Goal: Transaction & Acquisition: Obtain resource

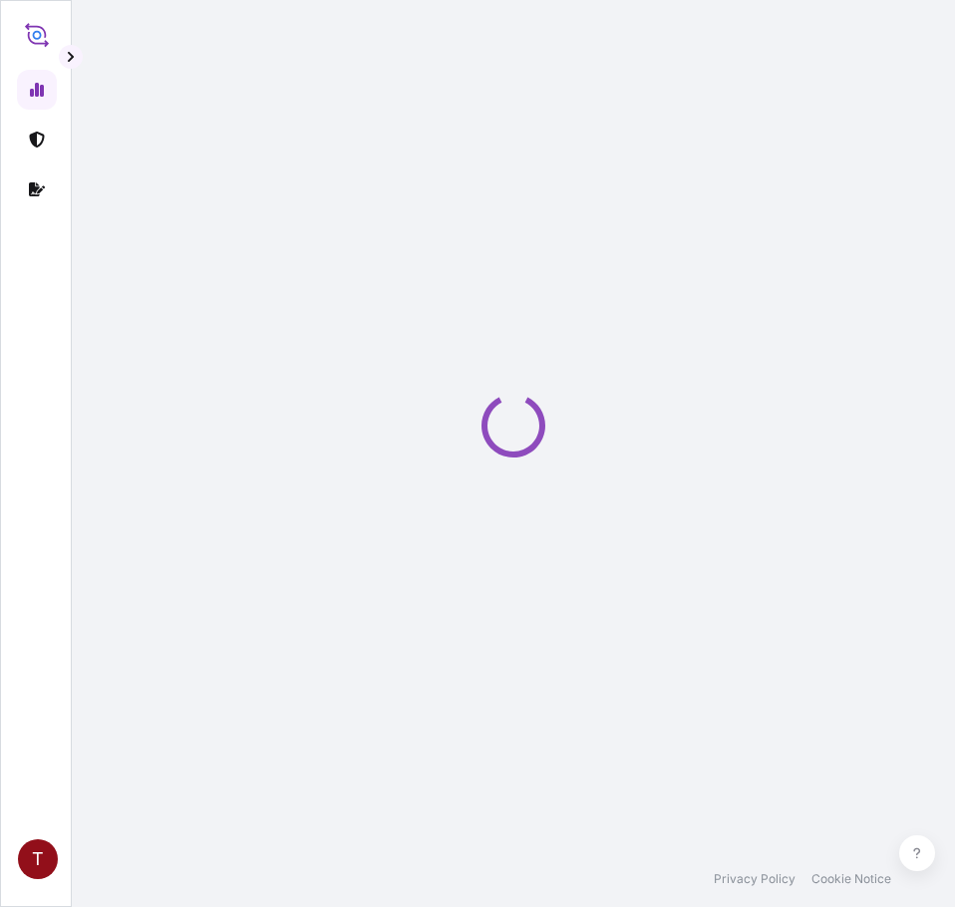
select select "2025"
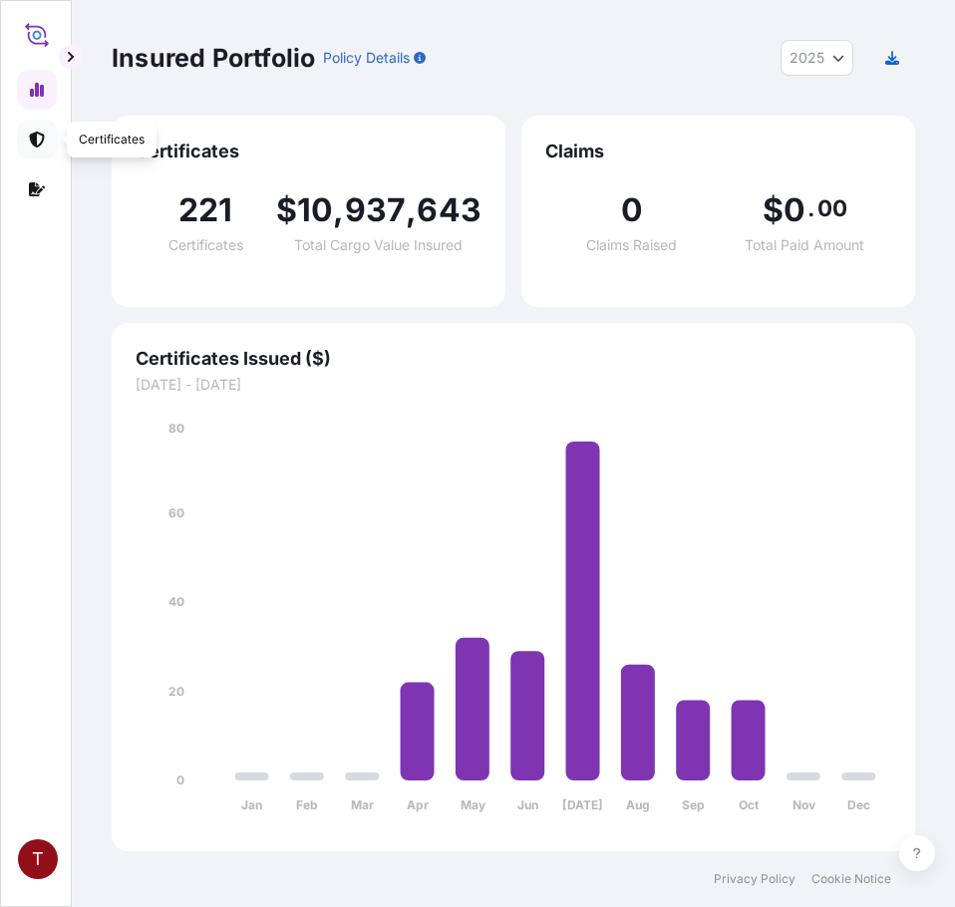
click at [27, 139] on link at bounding box center [37, 140] width 40 height 40
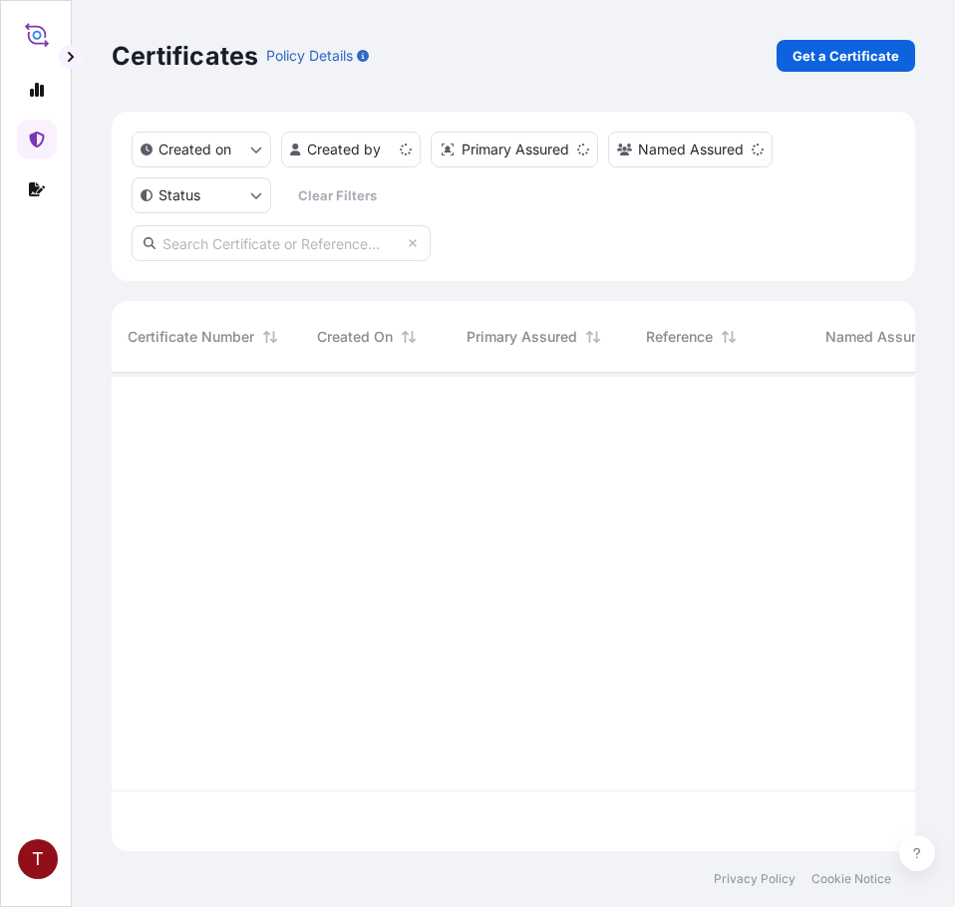
scroll to position [474, 788]
click at [863, 47] on p "Get a Certificate" at bounding box center [845, 56] width 107 height 20
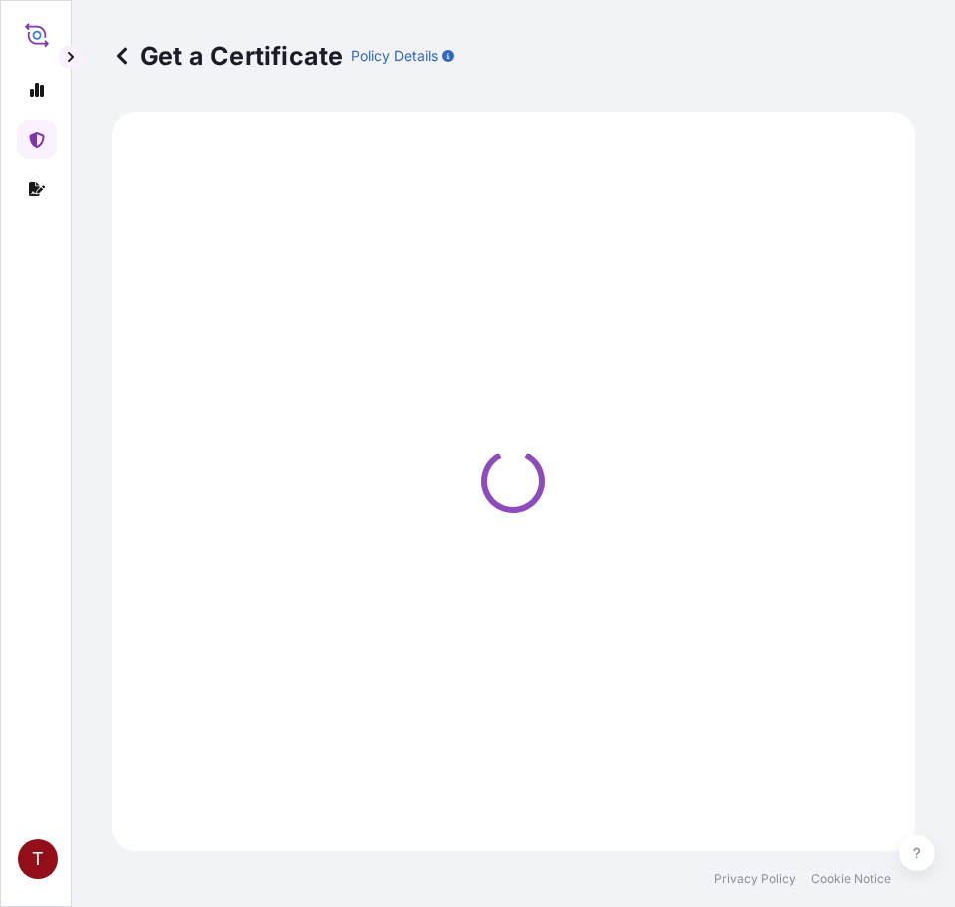
select select "Ocean Vessel"
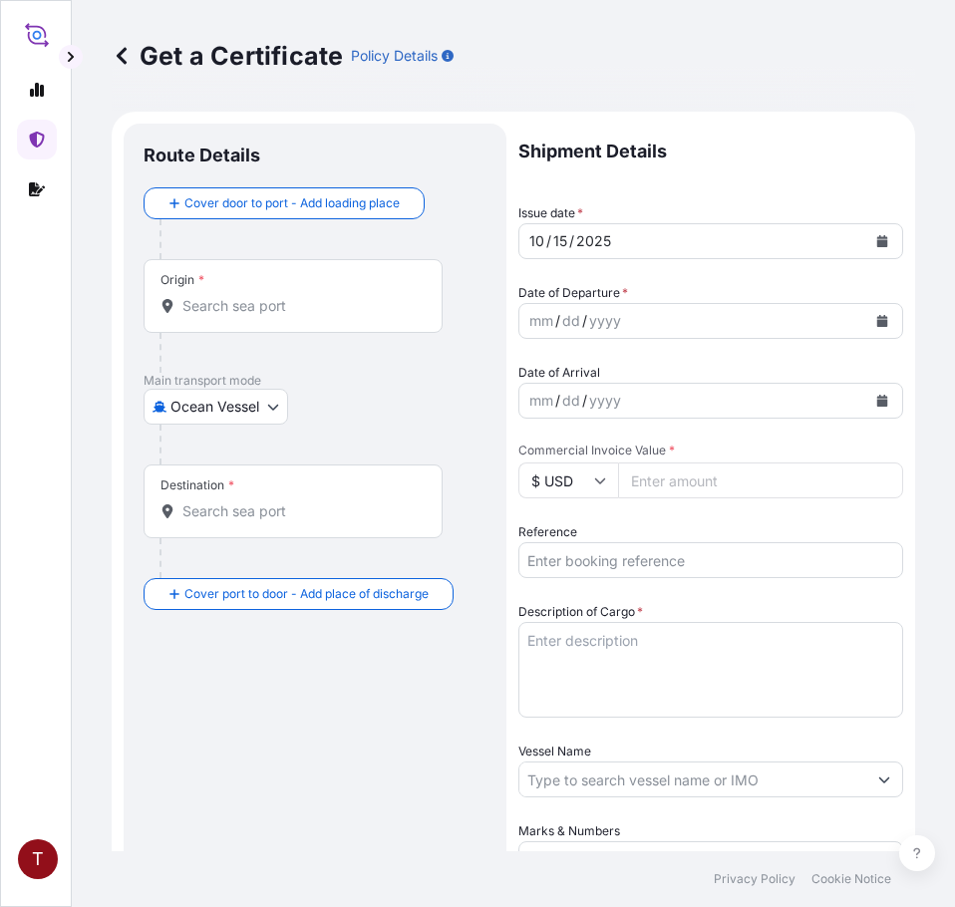
click at [206, 307] on input "Origin *" at bounding box center [299, 306] width 235 height 20
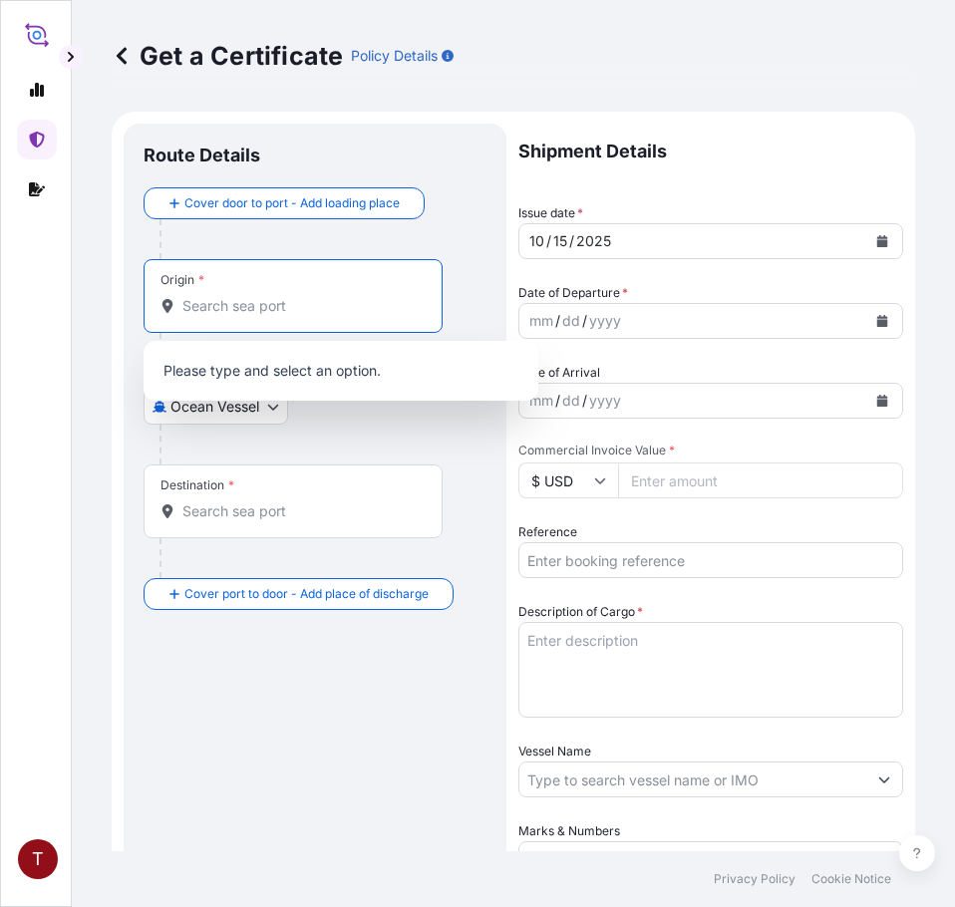
paste input "HOUSTON, TX"
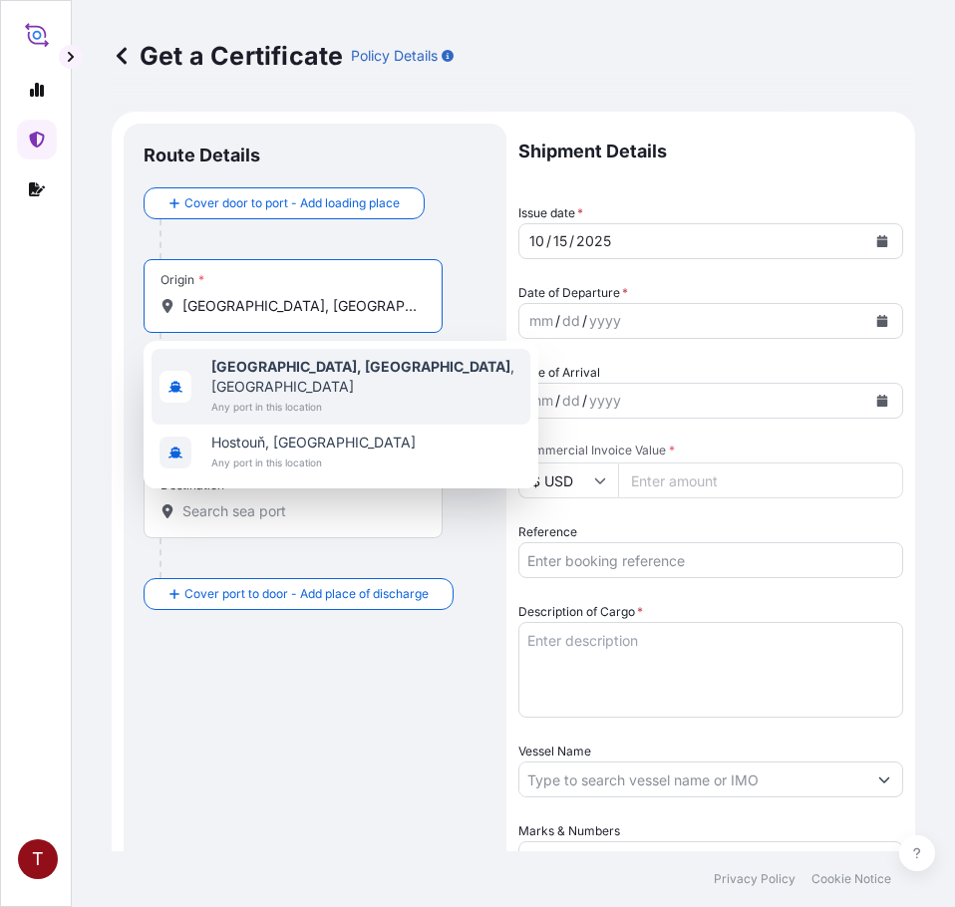
click at [275, 355] on div "Houston, TX , USA Any port in this location" at bounding box center [341, 387] width 379 height 76
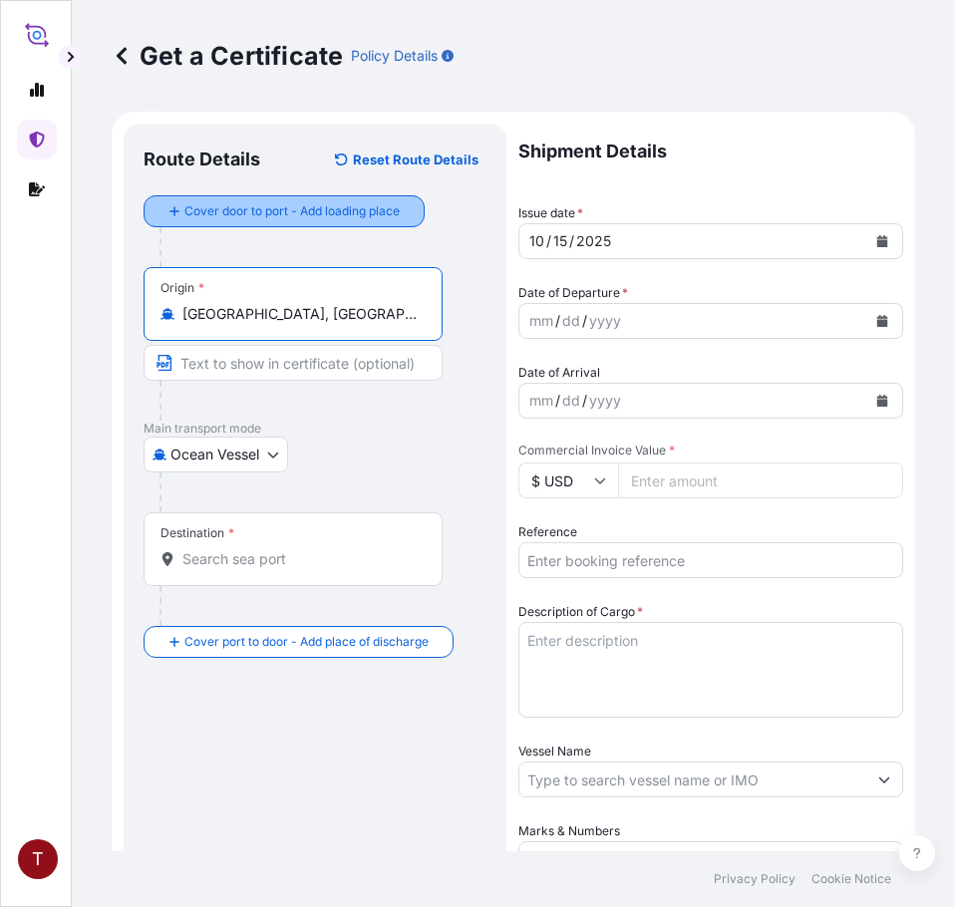
type input "Houston, TX, USA"
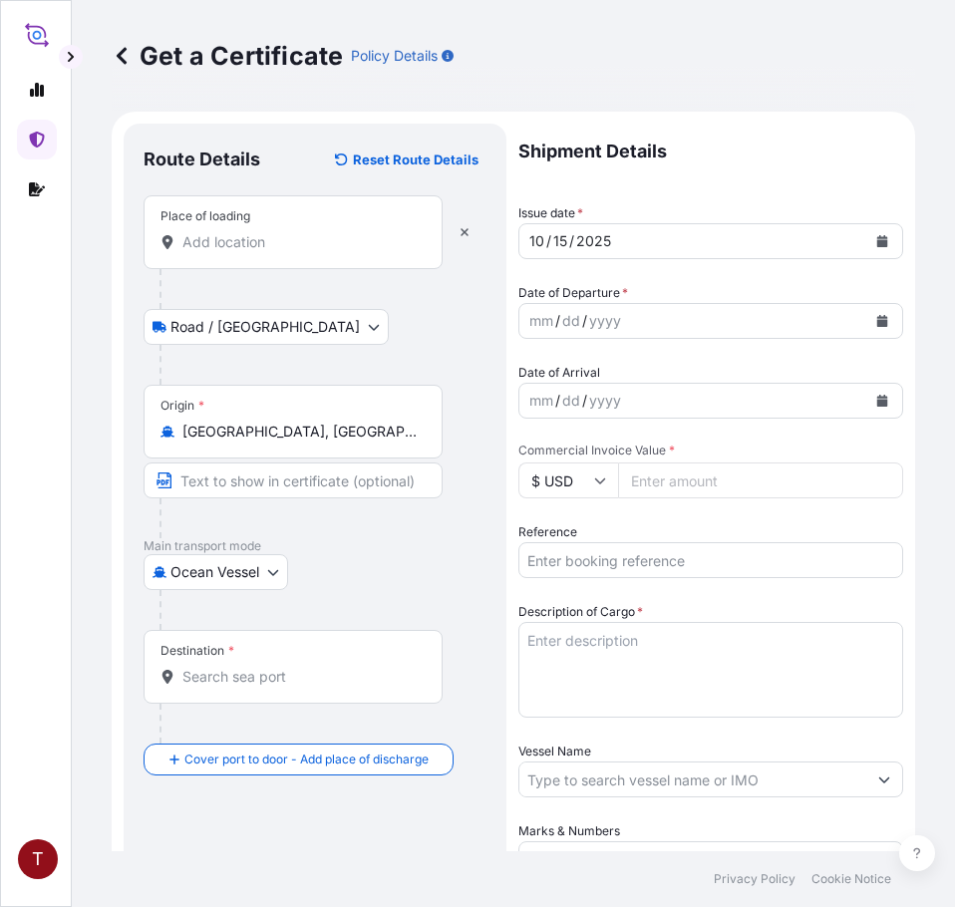
click at [222, 258] on div "Place of loading" at bounding box center [293, 232] width 299 height 74
click at [222, 252] on input "Place of loading" at bounding box center [299, 242] width 235 height 20
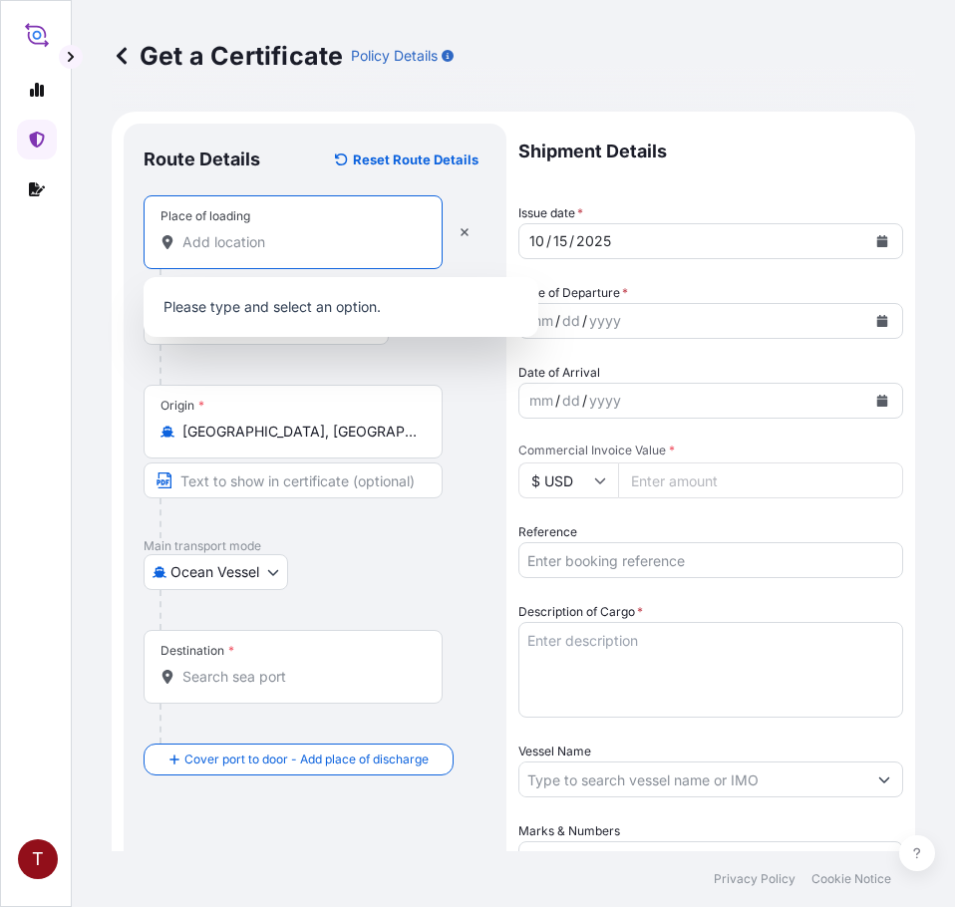
paste input "HOUSTON, TX"
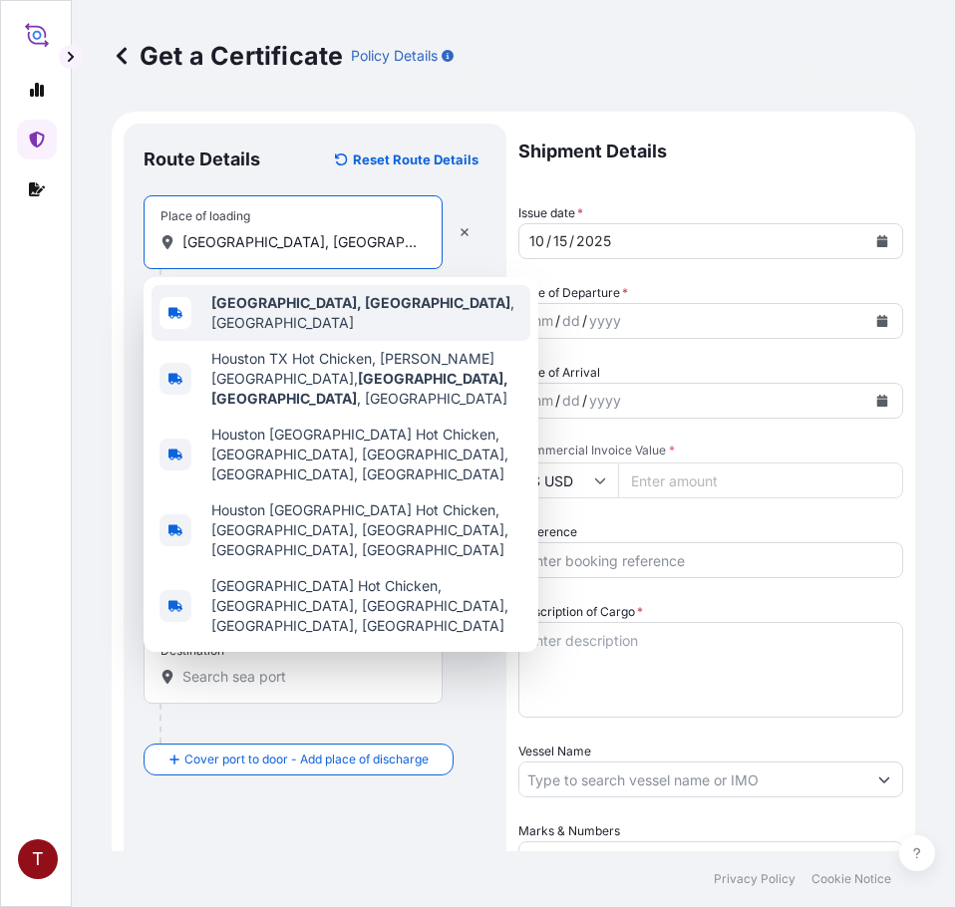
click at [277, 307] on b "Houston, TX" at bounding box center [360, 302] width 299 height 17
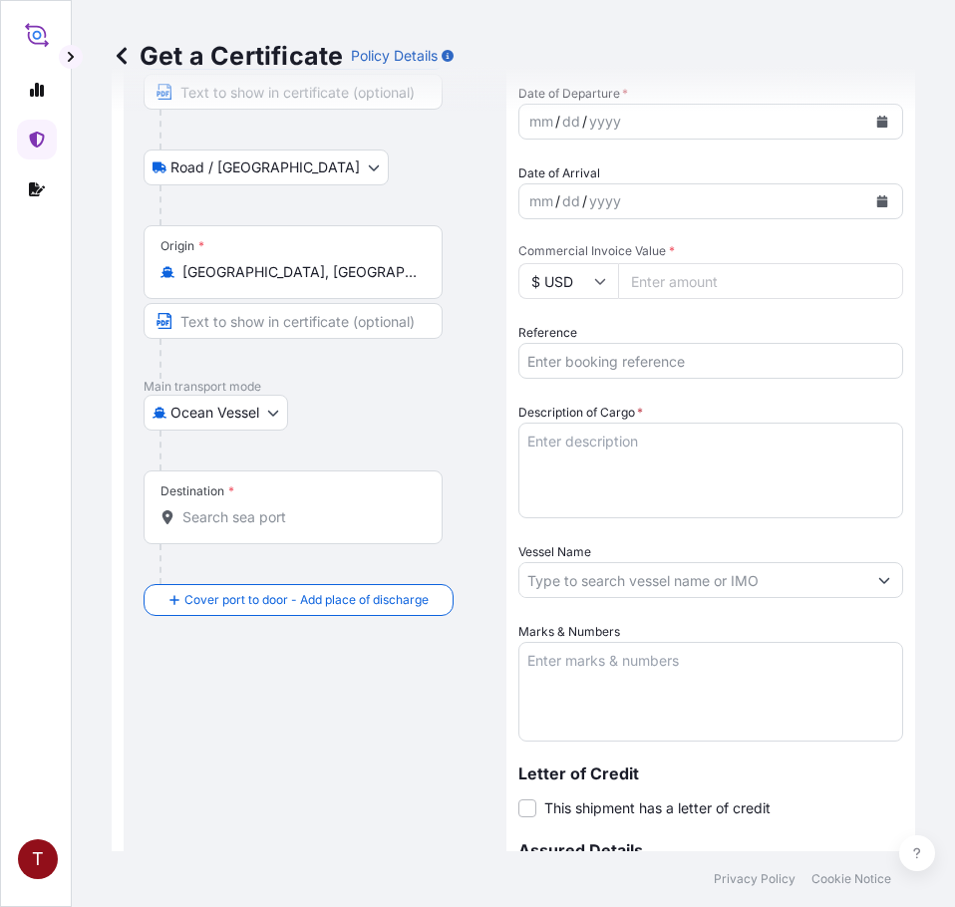
scroll to position [299, 0]
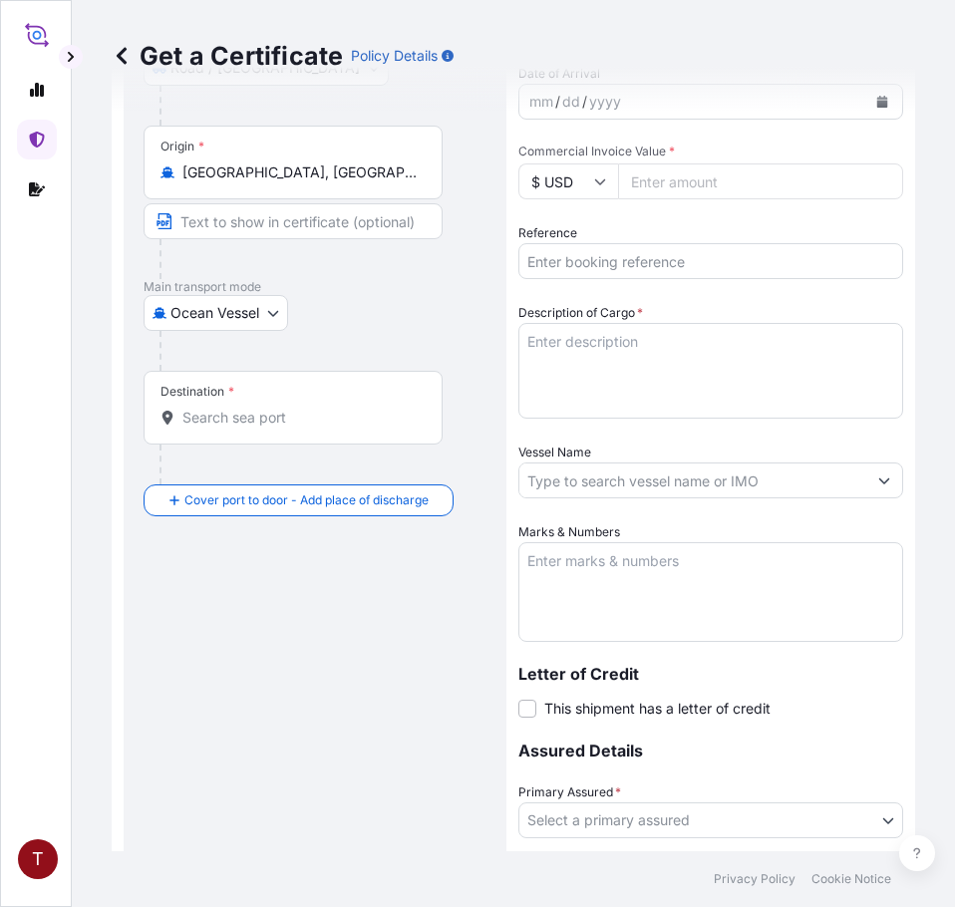
type input "Houston, TX, USA"
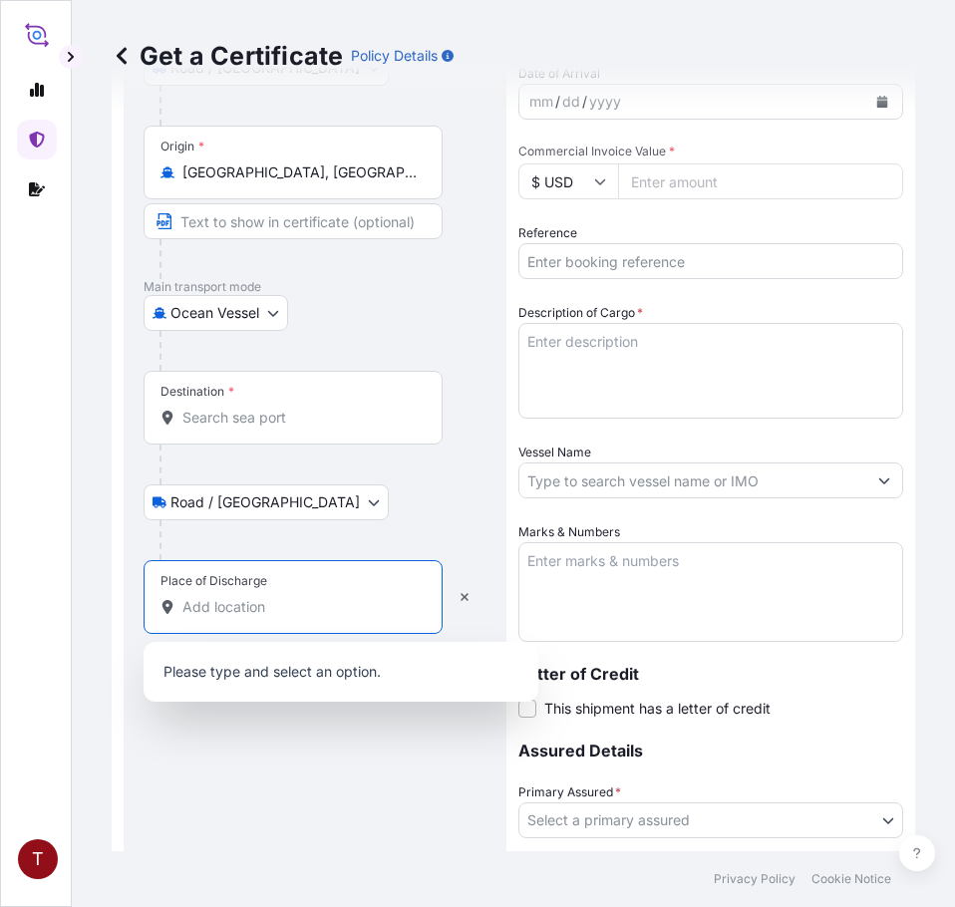
click at [267, 602] on input "Place of Discharge" at bounding box center [299, 607] width 235 height 20
paste input "BUSAN, SOUTH KOREA"
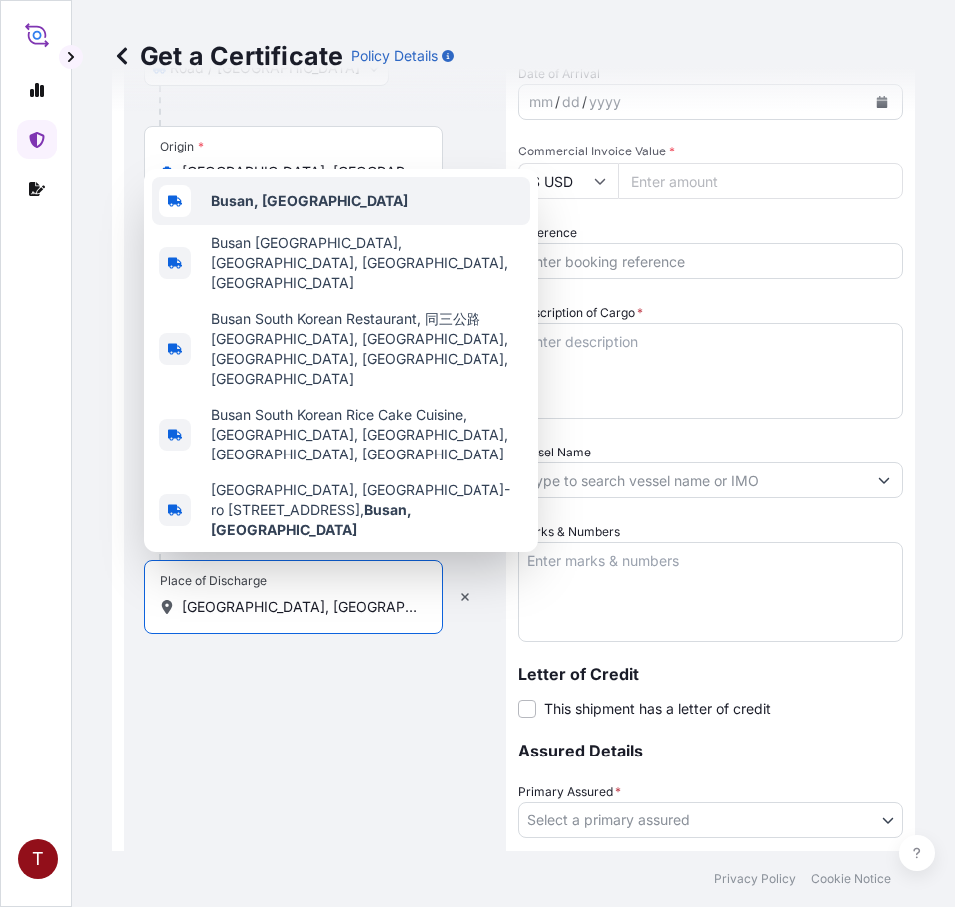
click at [293, 209] on b "Busan, South Korea" at bounding box center [309, 200] width 196 height 17
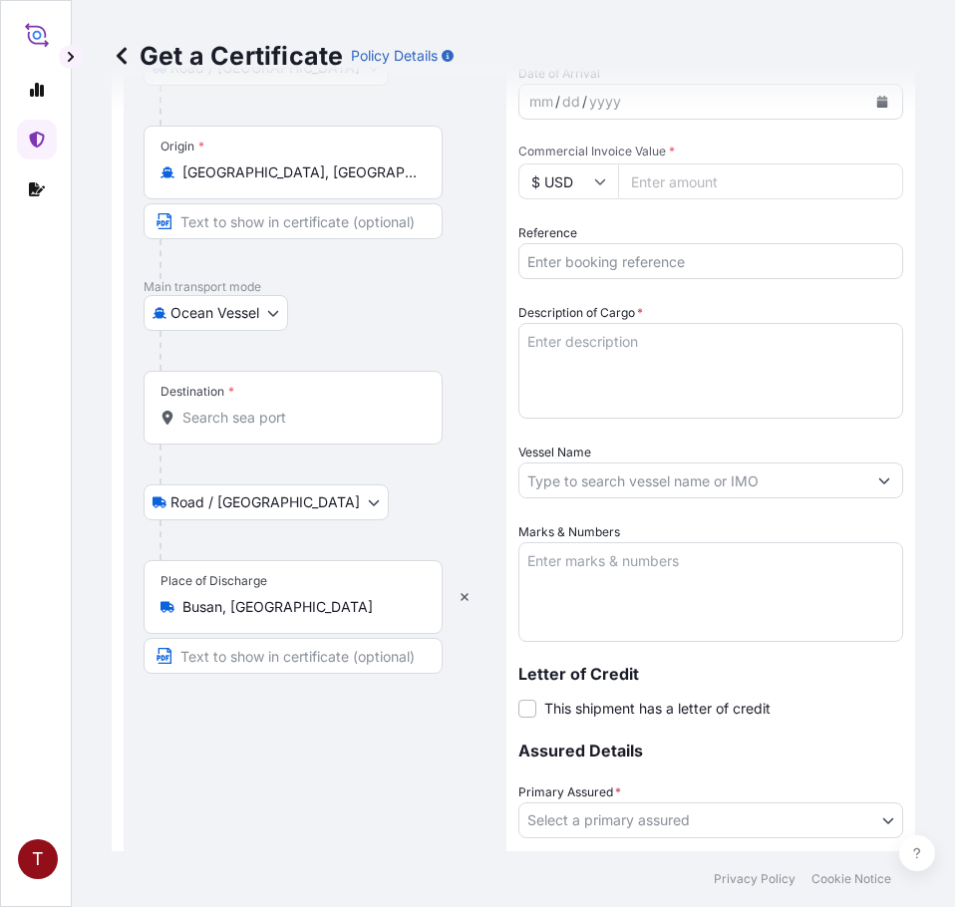
type input "Busan South Korean Rice Cake Cuisine, Dongxian Middle Road, Yixing, Wuxi, Jiang…"
click at [256, 417] on input "Destination *" at bounding box center [299, 418] width 235 height 20
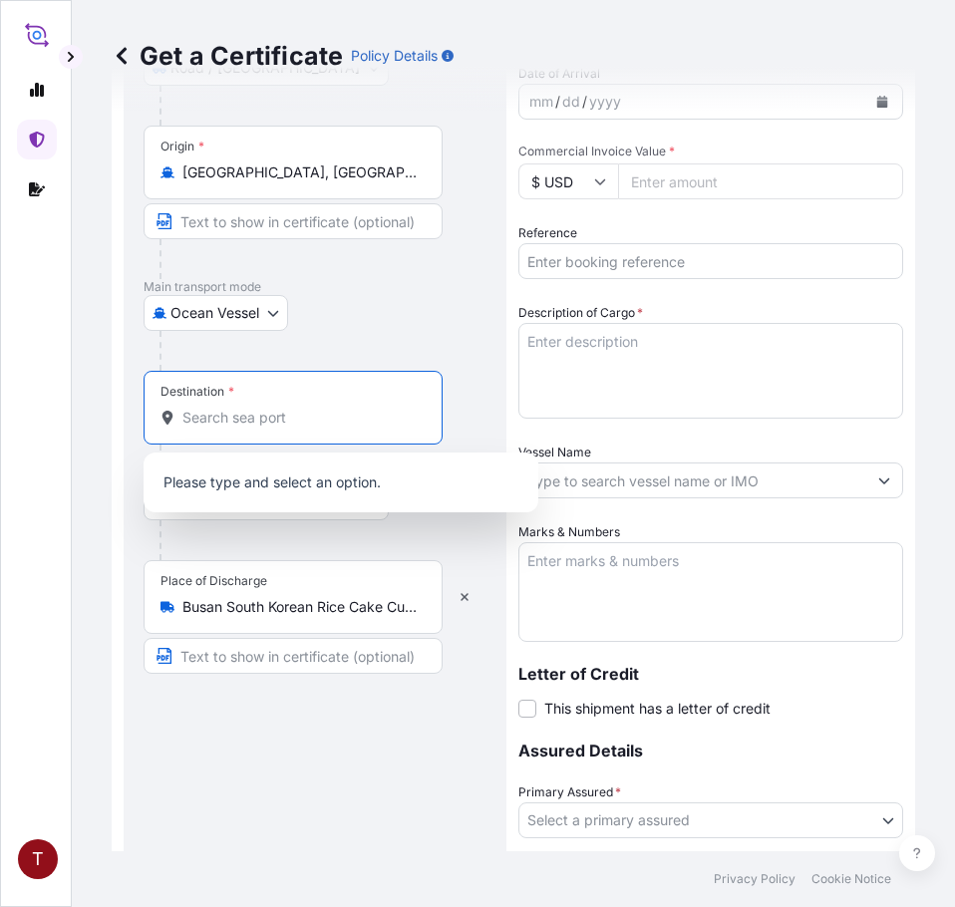
paste input "SOUTH KOREA"
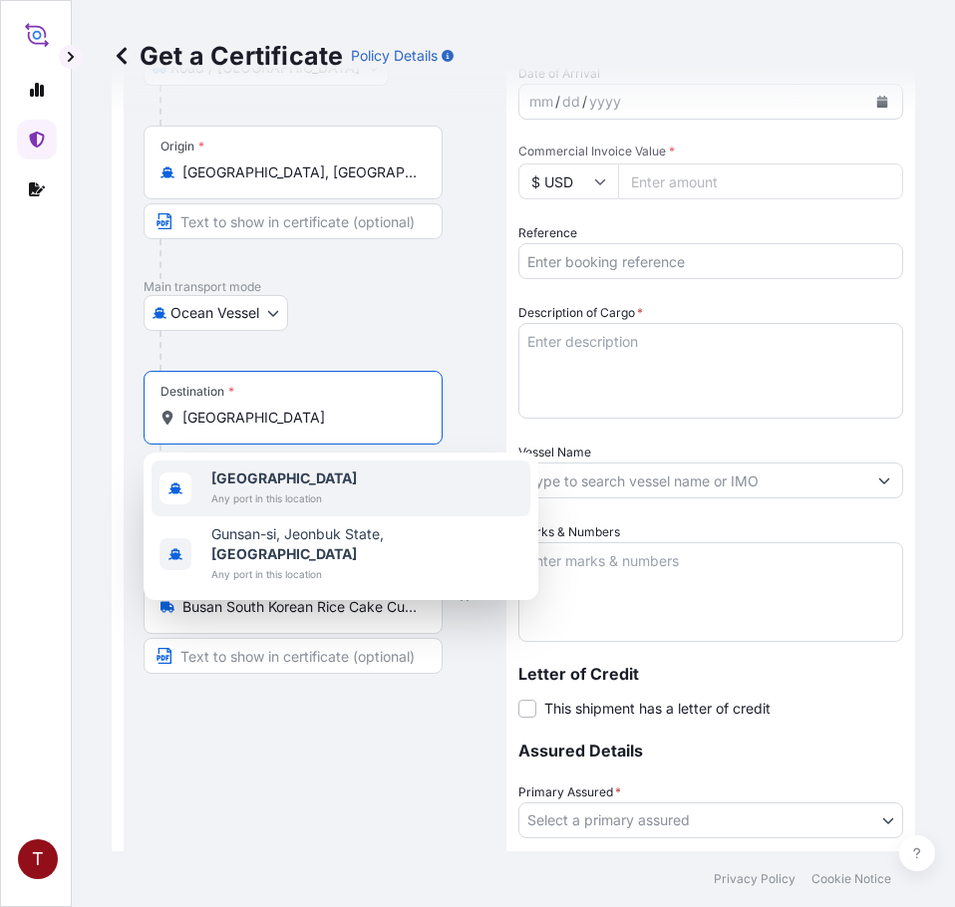
click at [268, 480] on b "South Korea" at bounding box center [284, 477] width 146 height 17
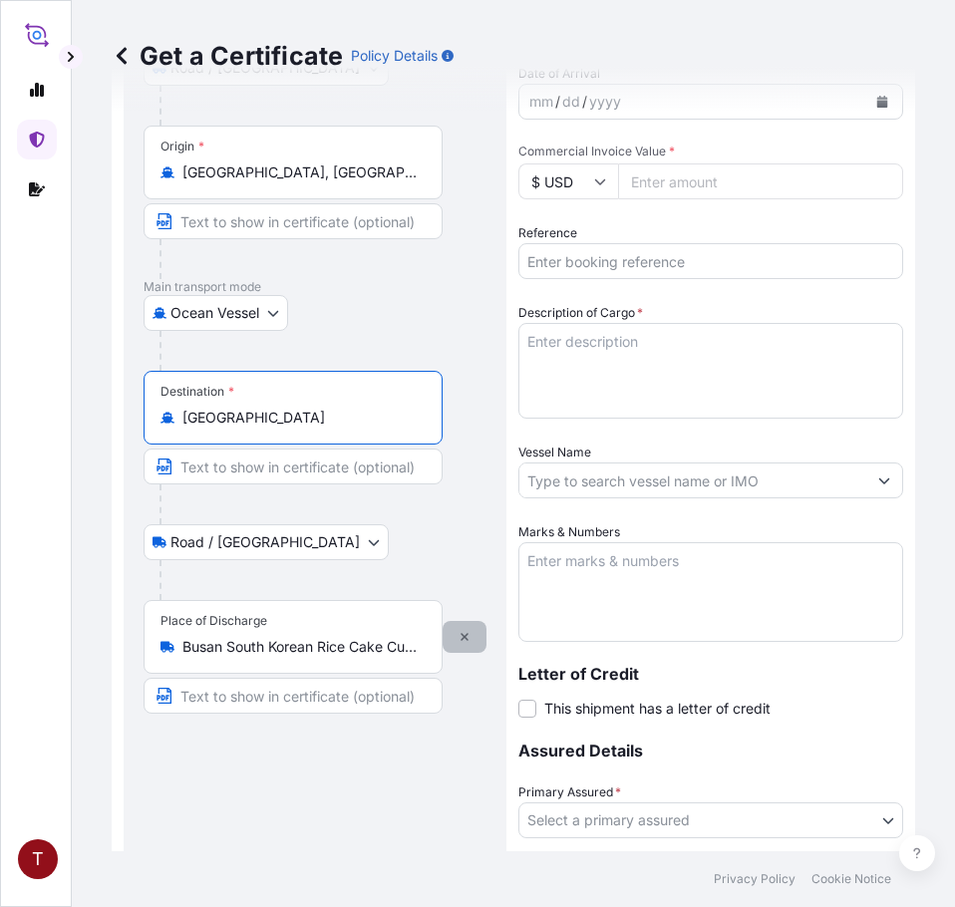
type input "South Korea"
click at [459, 636] on icon "button" at bounding box center [465, 637] width 12 height 12
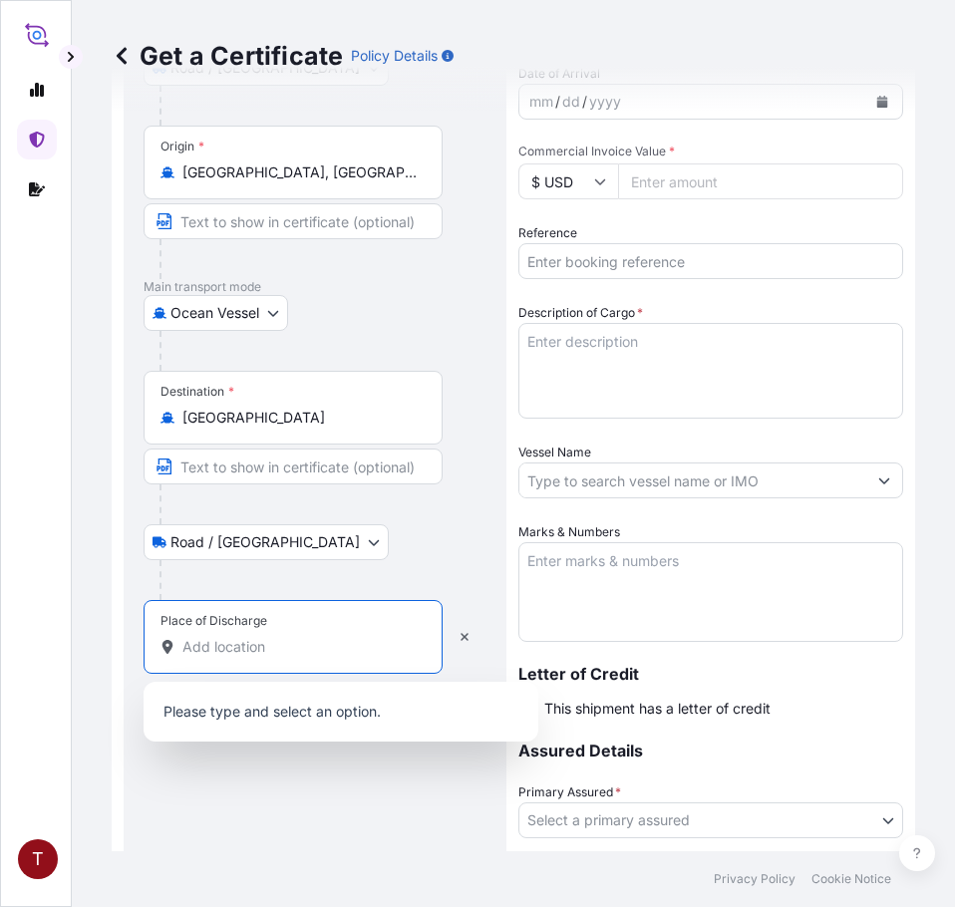
click at [279, 649] on input "Place of Discharge" at bounding box center [299, 647] width 235 height 20
paste input "BUSAN, SOUTH KOREA"
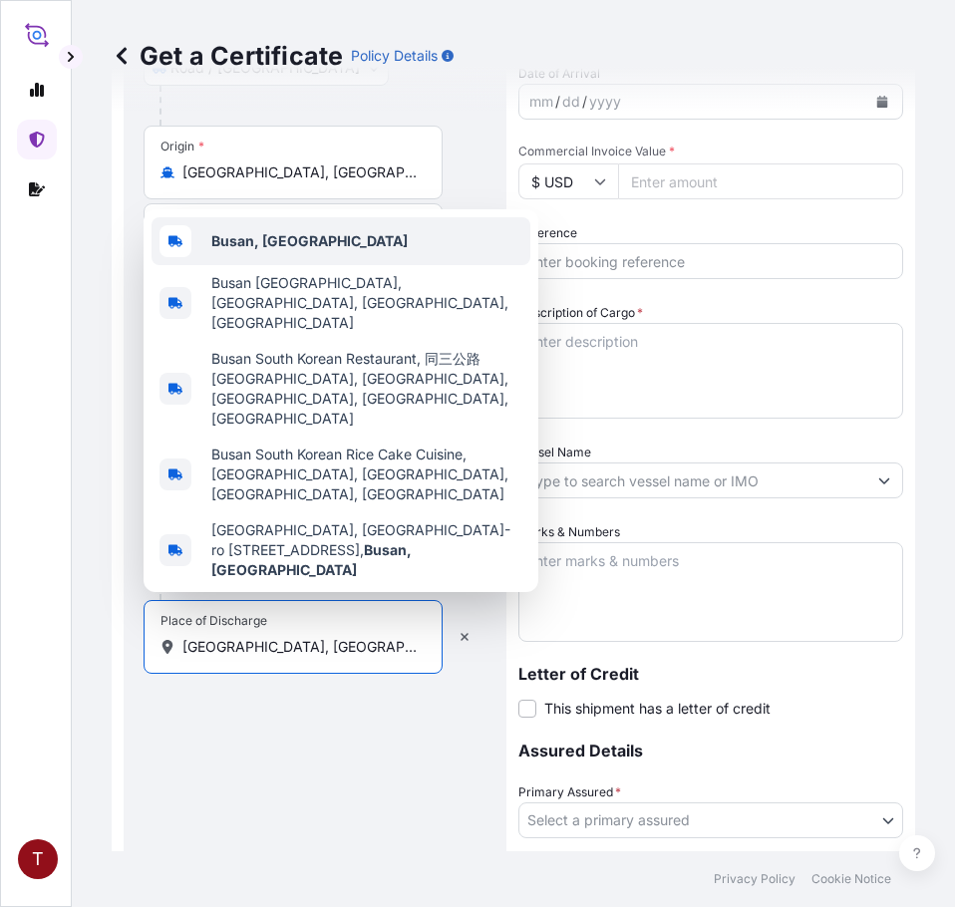
click at [244, 249] on b "Busan, South Korea" at bounding box center [309, 240] width 196 height 17
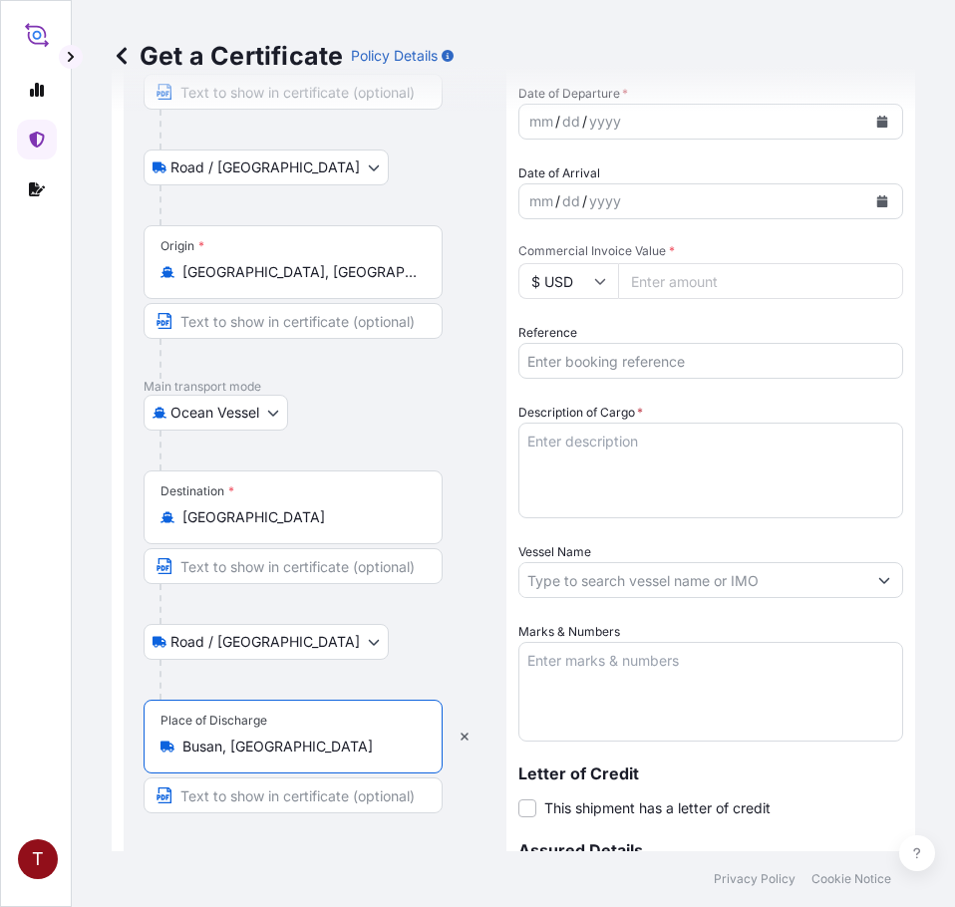
scroll to position [0, 0]
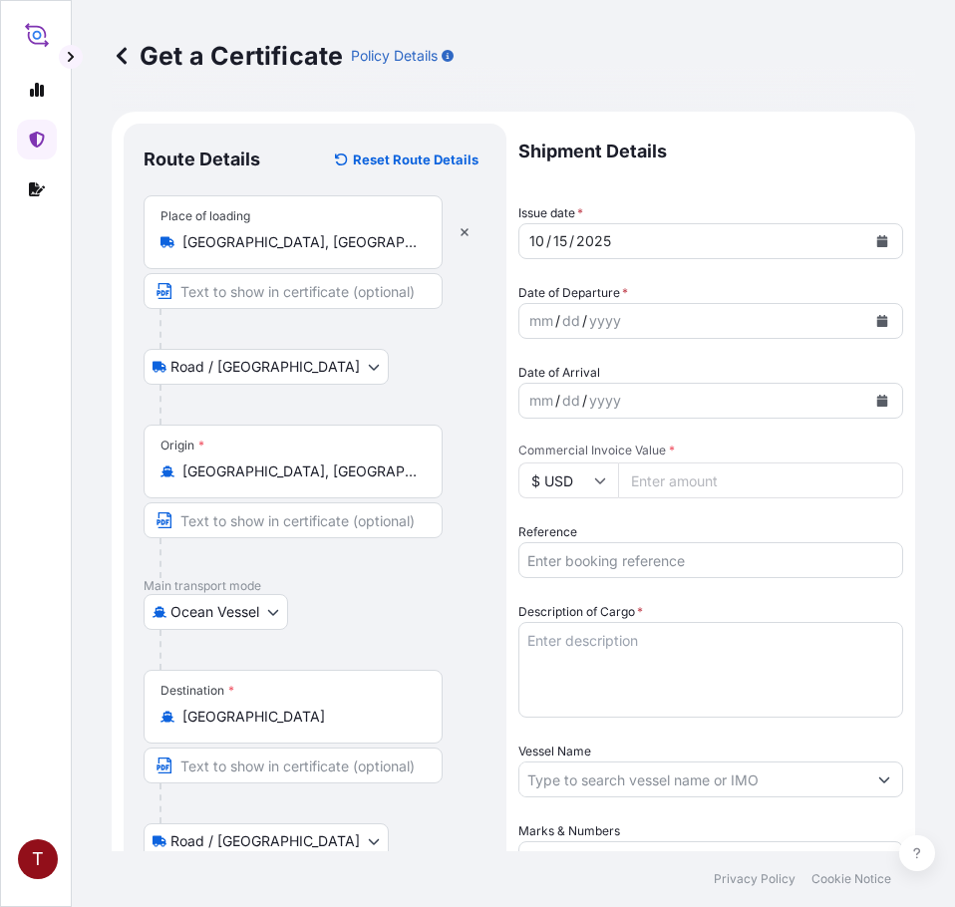
type input "Busan, South Korea"
click at [876, 316] on icon "Calendar" at bounding box center [882, 321] width 12 height 12
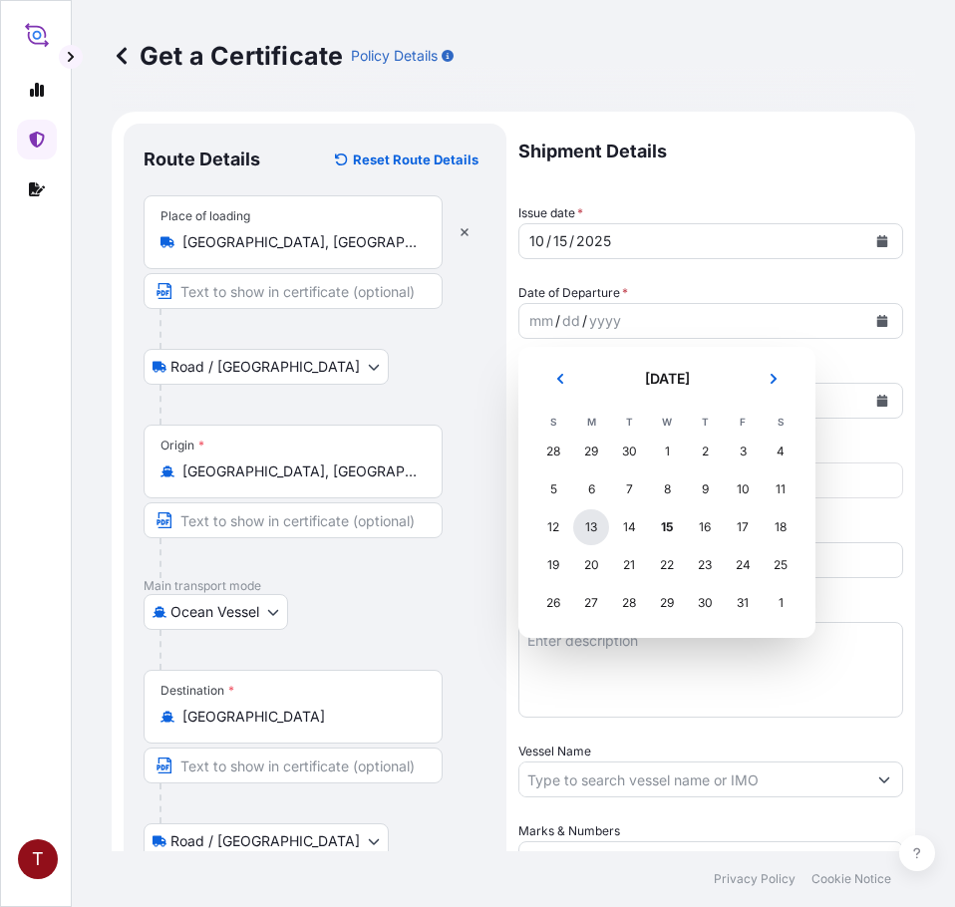
click at [581, 532] on div "13" at bounding box center [591, 527] width 36 height 36
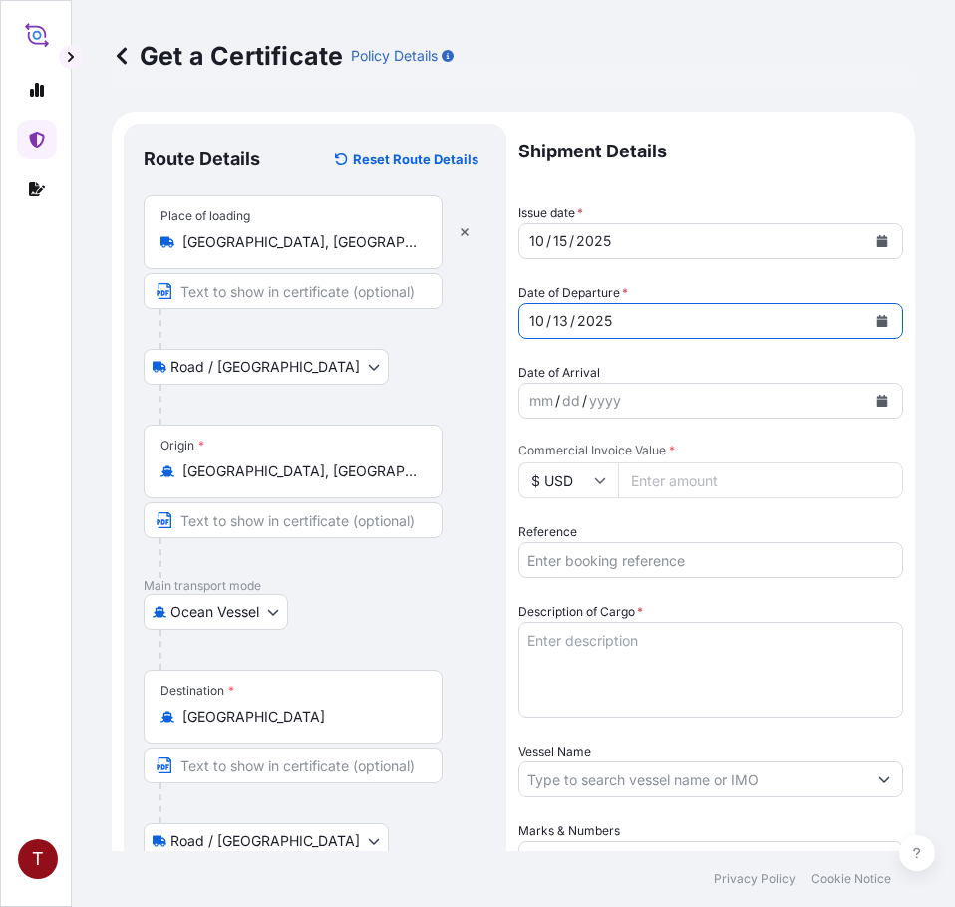
click at [877, 400] on icon "Calendar" at bounding box center [882, 401] width 11 height 12
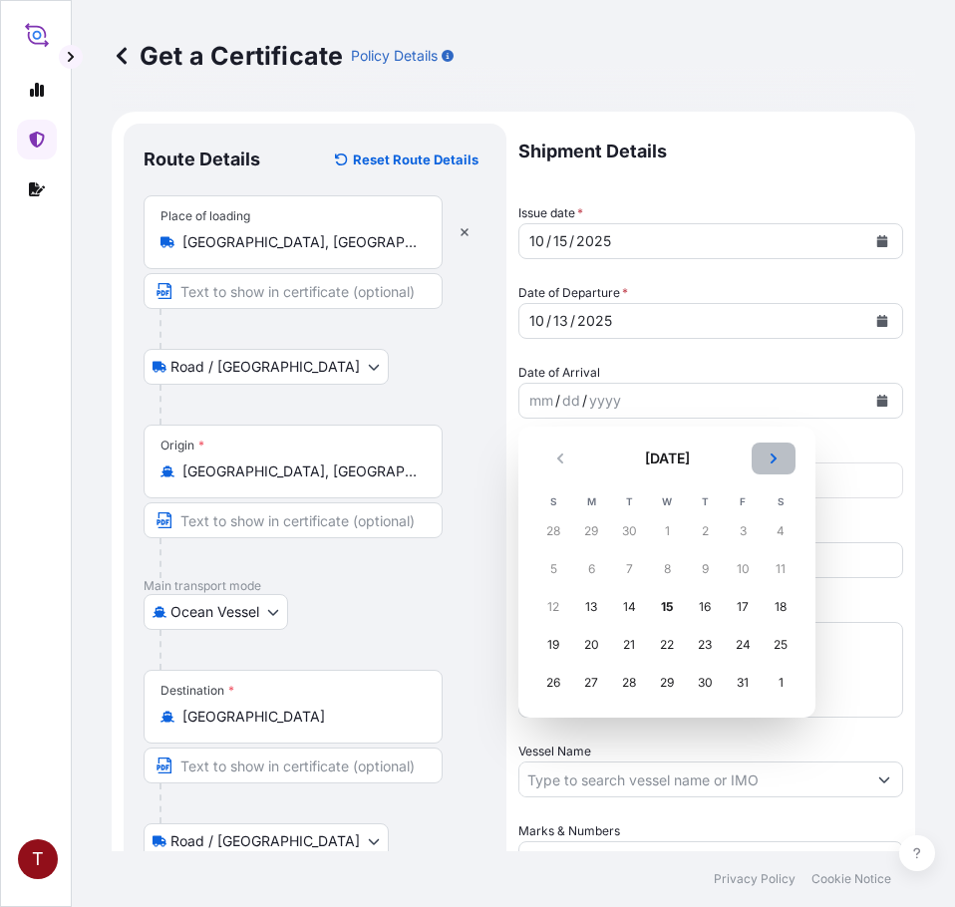
click at [772, 465] on button "Next" at bounding box center [774, 459] width 44 height 32
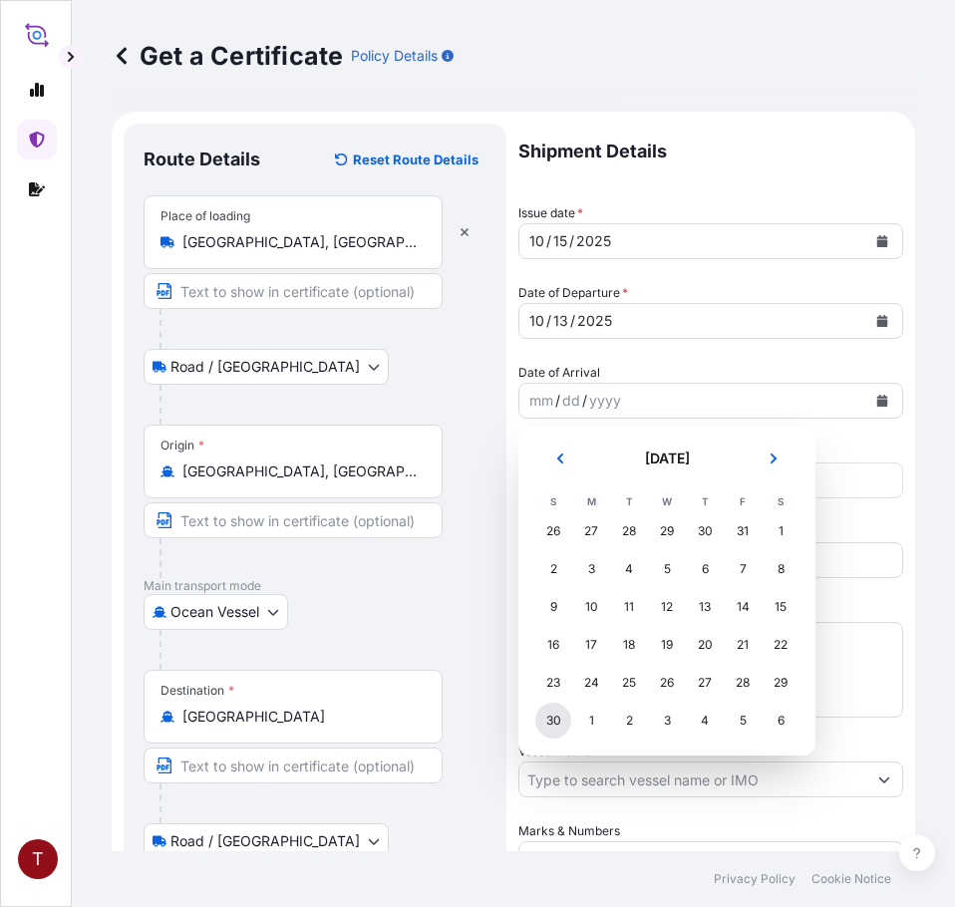
click at [548, 729] on div "30" at bounding box center [553, 721] width 36 height 36
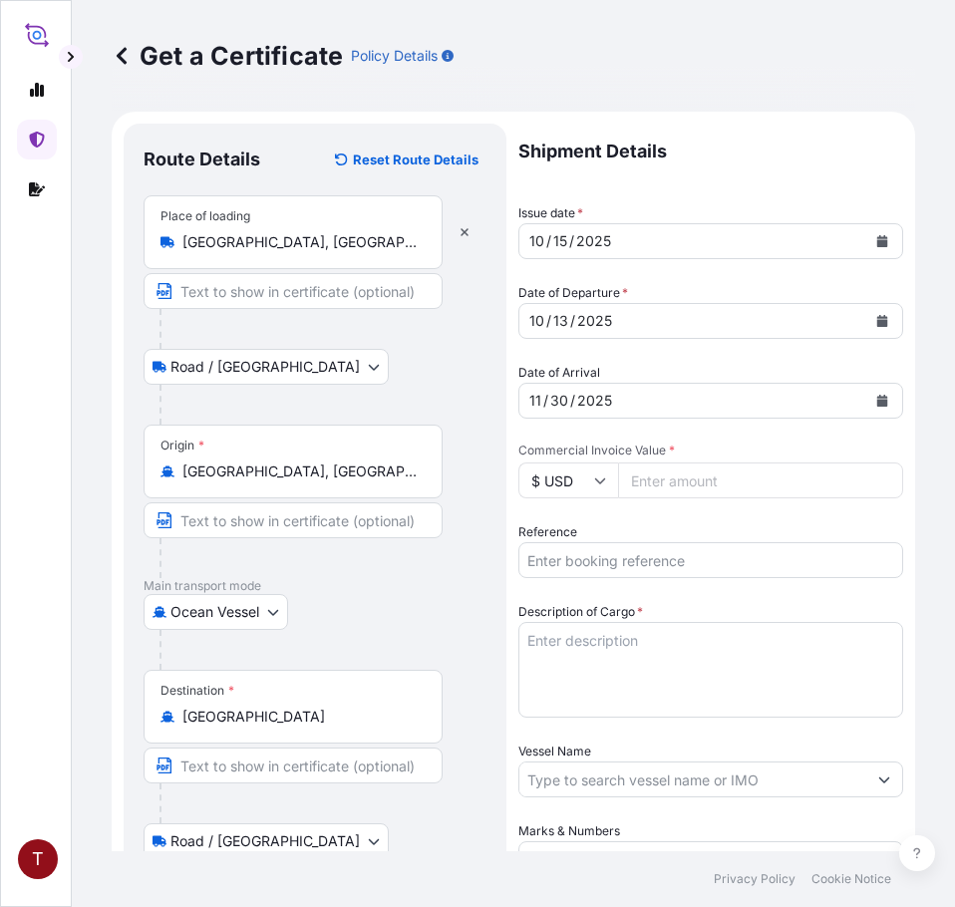
click at [689, 468] on input "Commercial Invoice Value *" at bounding box center [760, 480] width 285 height 36
paste input "37249.39"
type input "37249.39"
click at [456, 634] on div at bounding box center [322, 650] width 327 height 40
click at [667, 556] on input "Reference" at bounding box center [710, 560] width 385 height 36
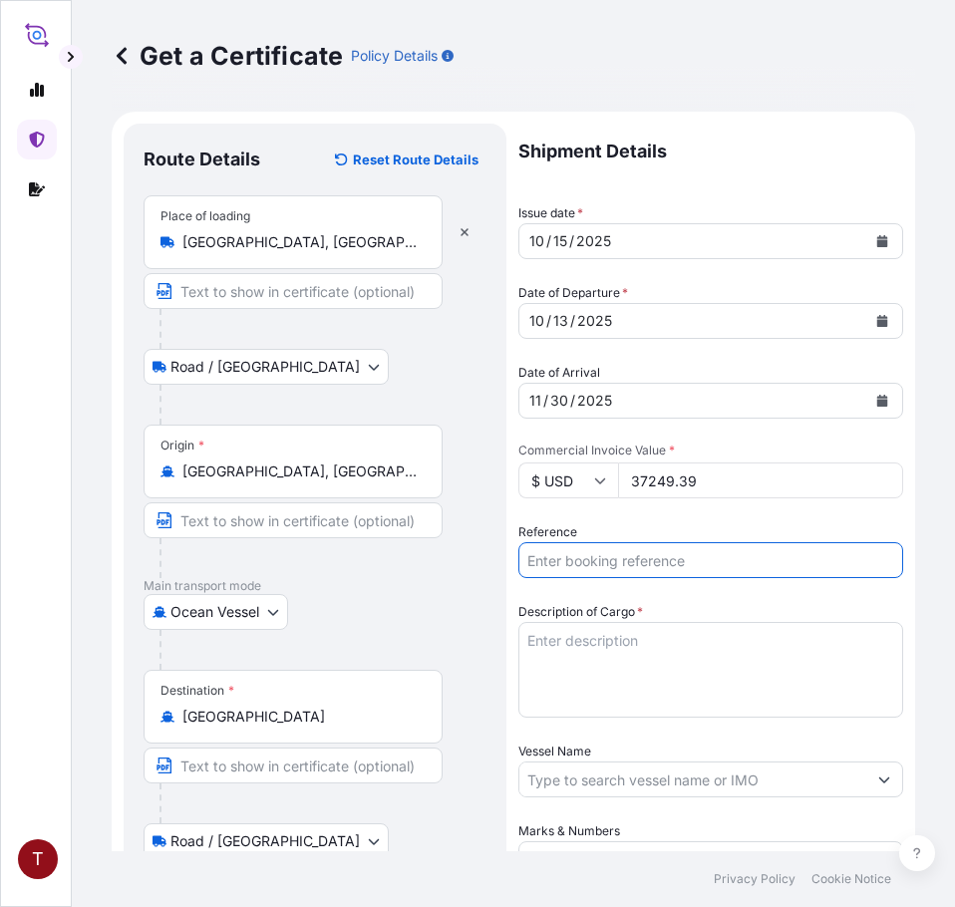
click at [623, 566] on input "Reference" at bounding box center [710, 560] width 385 height 36
paste input "10420897760"
type input "10420897760"
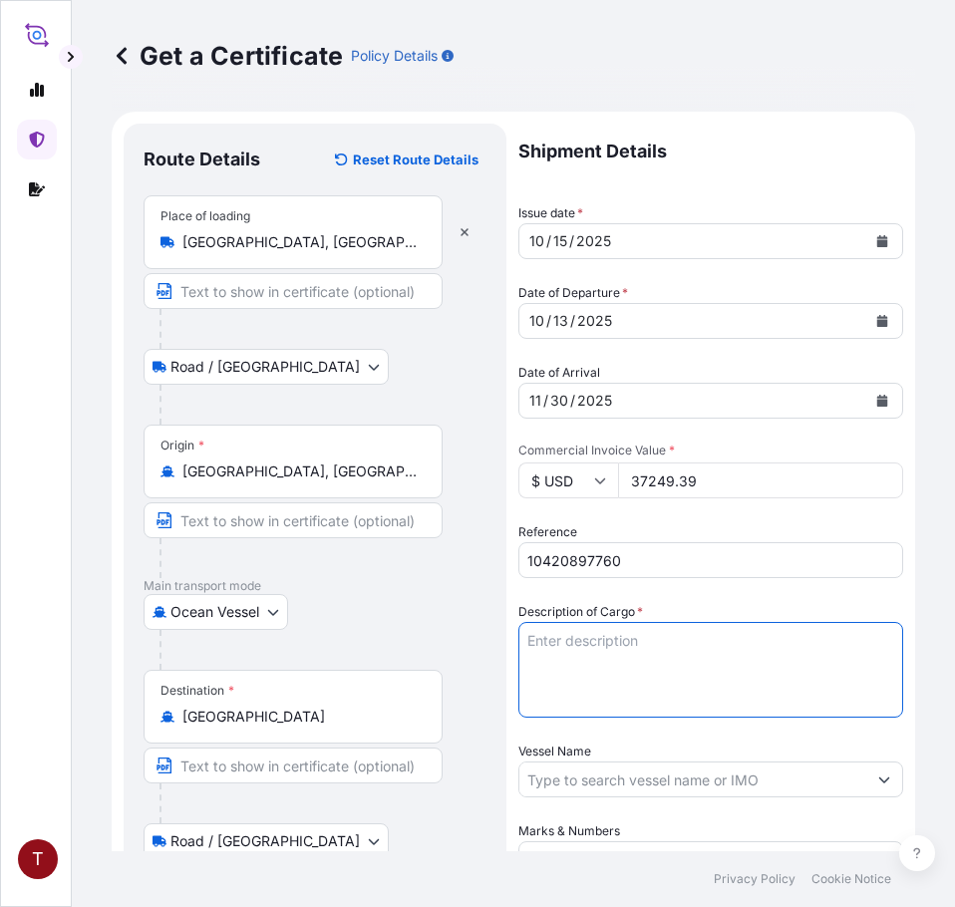
click at [603, 653] on textarea "Description of Cargo *" at bounding box center [710, 670] width 385 height 96
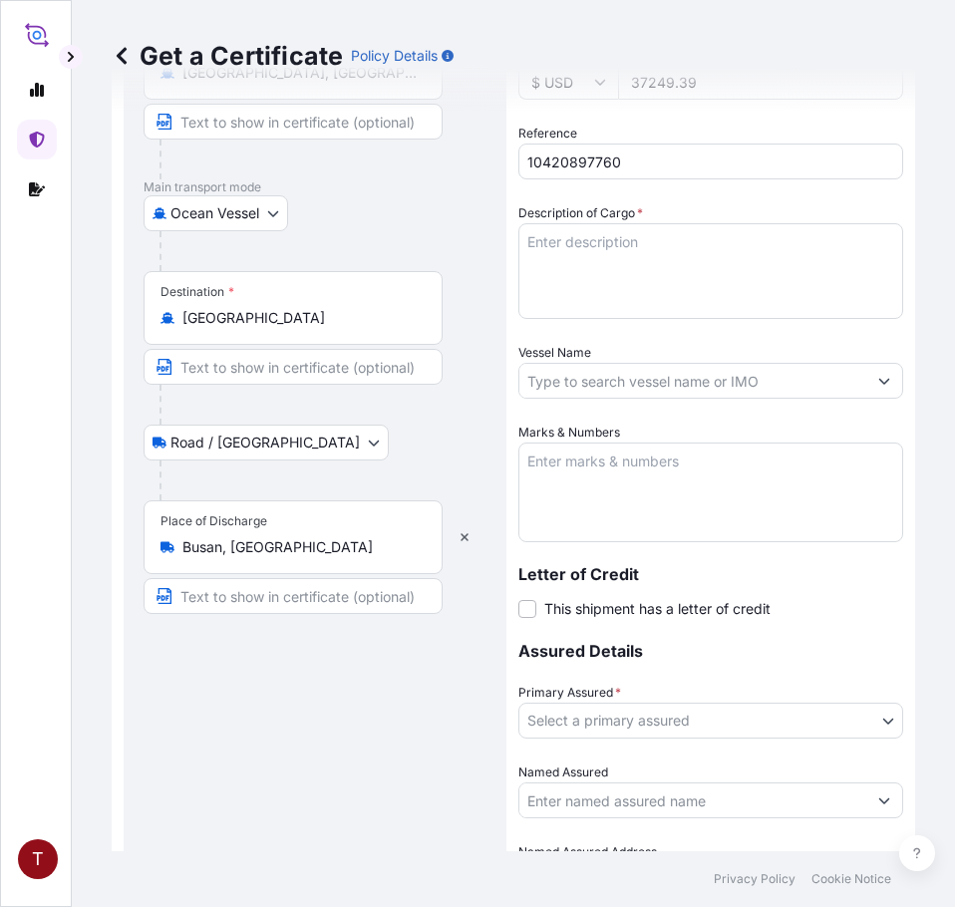
click at [696, 482] on textarea "Marks & Numbers" at bounding box center [710, 493] width 385 height 100
click at [629, 246] on textarea "Description of Cargo *" at bounding box center [710, 271] width 385 height 96
paste textarea "TANKS LOADED INTO 1 20FT ISOTANK - DANGEROUS LIQUIDS CALFAX DB-45"
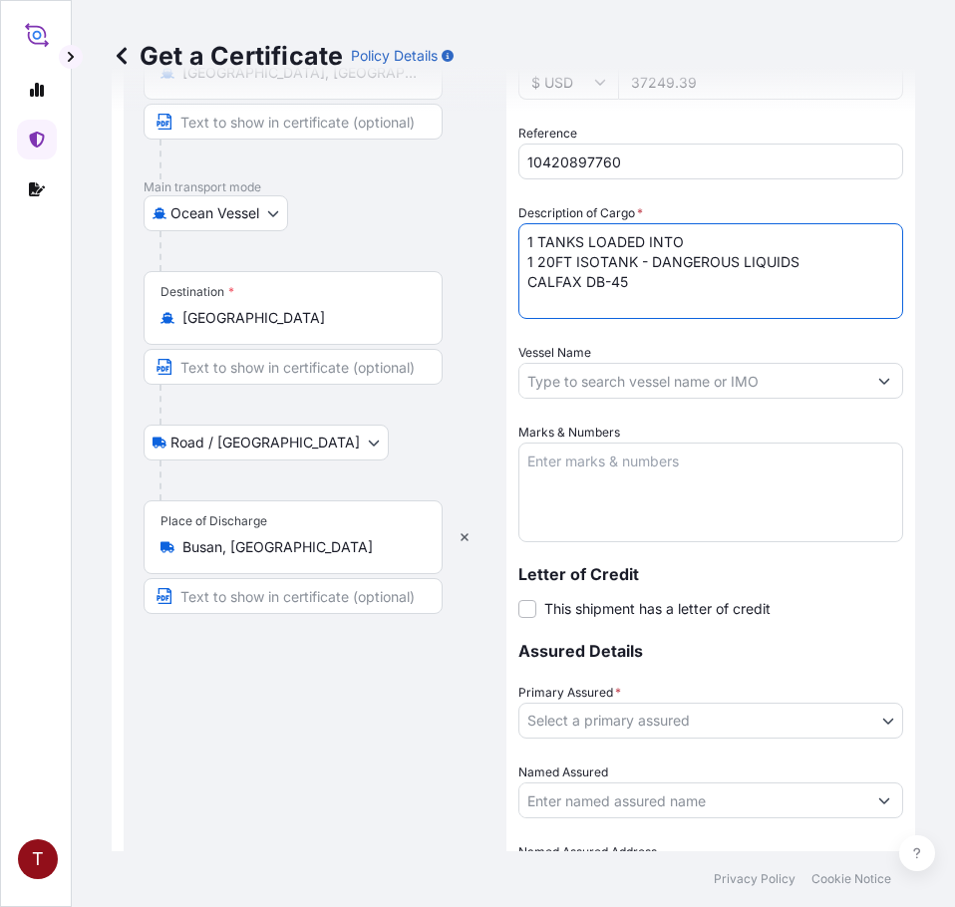
type textarea "1 TANKS LOADED INTO 1 20FT ISOTANK - DANGEROUS LIQUIDS CALFAX DB-45"
click at [626, 393] on input "Vessel Name" at bounding box center [692, 381] width 347 height 36
click at [763, 378] on input "Vessel Name" at bounding box center [692, 381] width 347 height 36
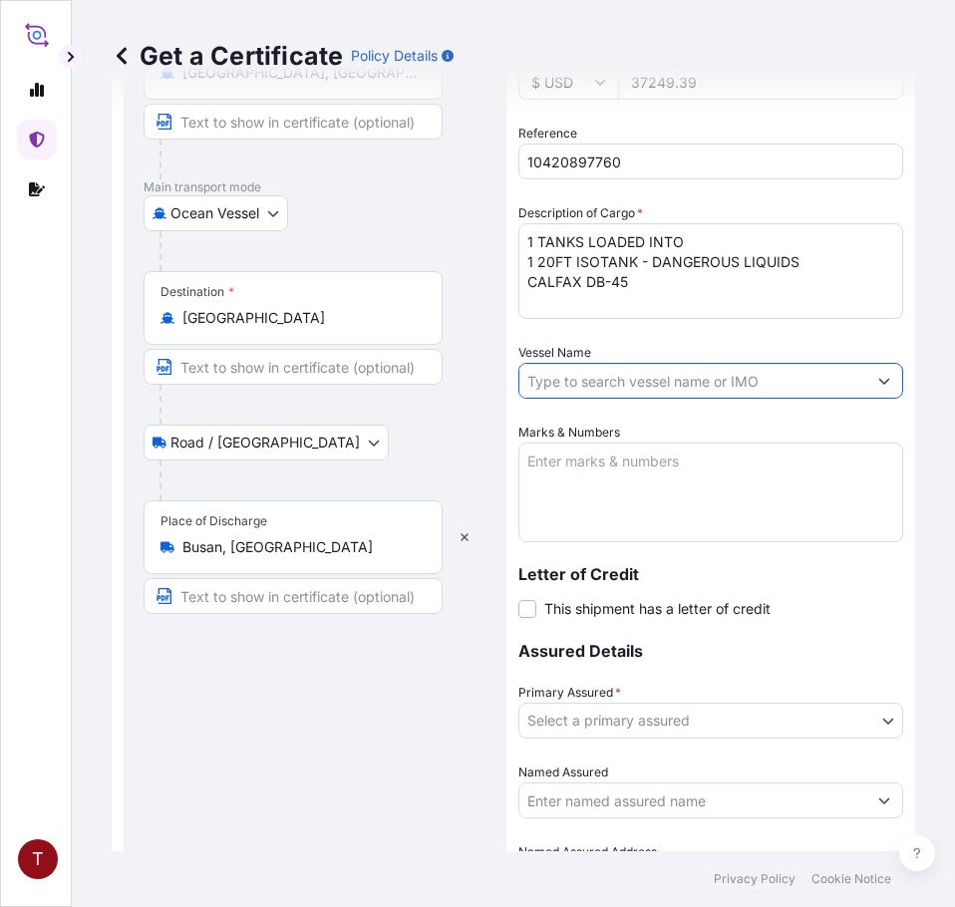
paste input "MAERSK SEVILLE 541W"
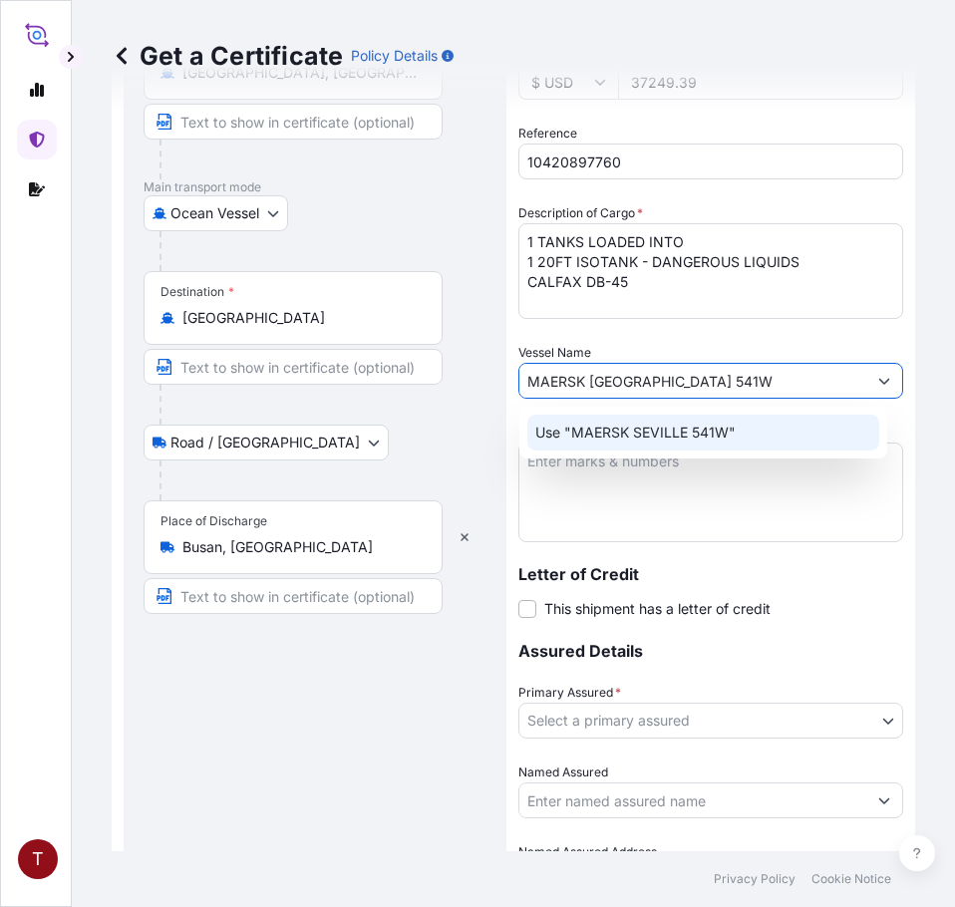
click at [693, 435] on p "Use "MAERSK SEVILLE 541W"" at bounding box center [635, 433] width 200 height 20
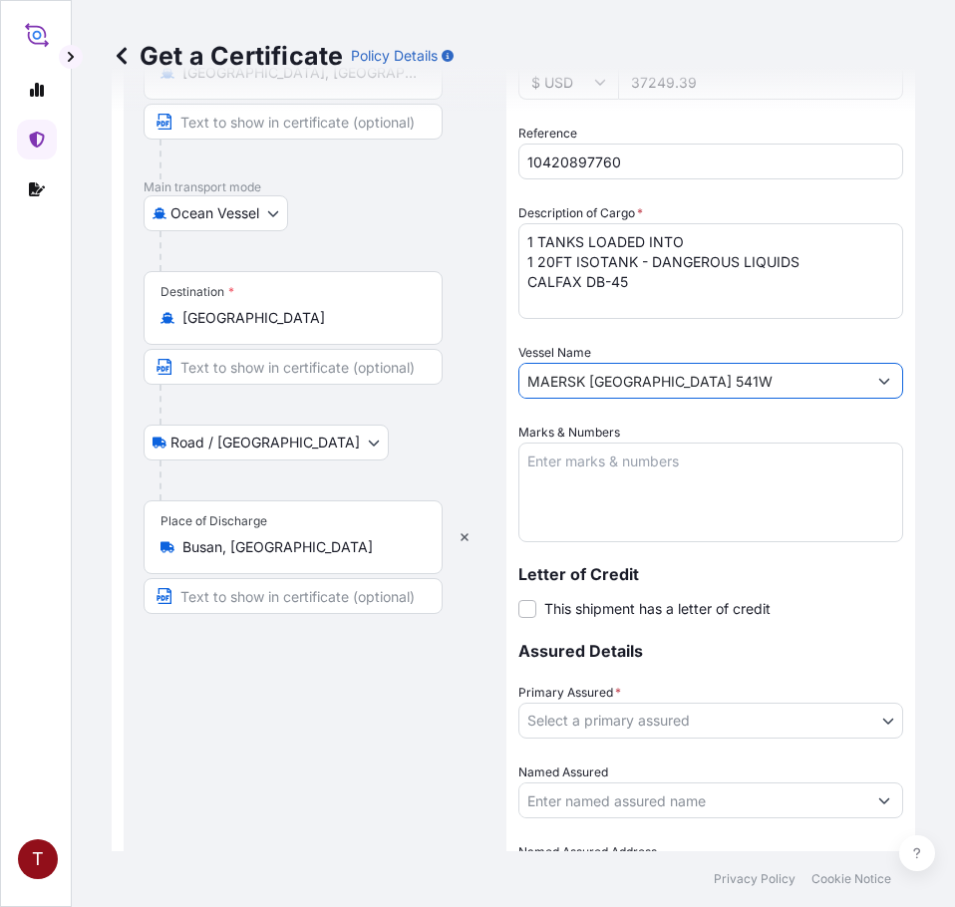
type input "MAERSK SEVILLE 541W"
click at [667, 488] on textarea "Marks & Numbers" at bounding box center [710, 493] width 385 height 100
click at [580, 467] on textarea "Marks & Numbers" at bounding box center [710, 493] width 385 height 100
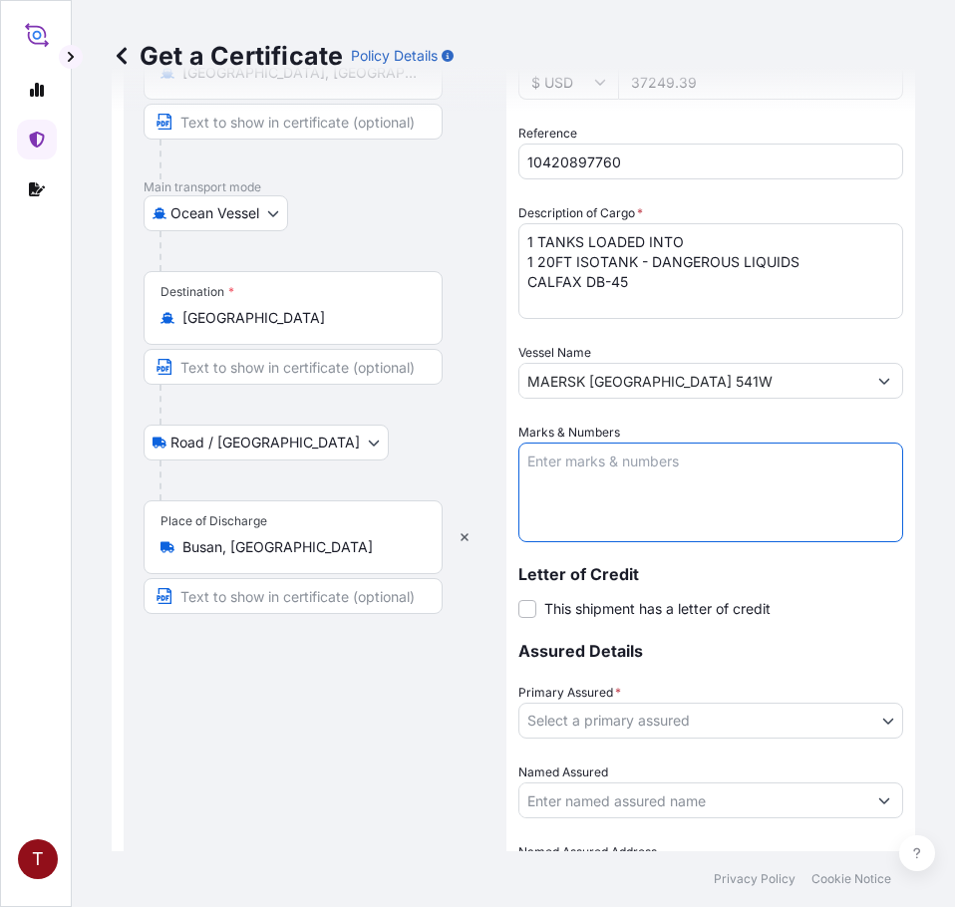
paste textarea "BGBU0810817 065997,065998,065999 066000 066531"
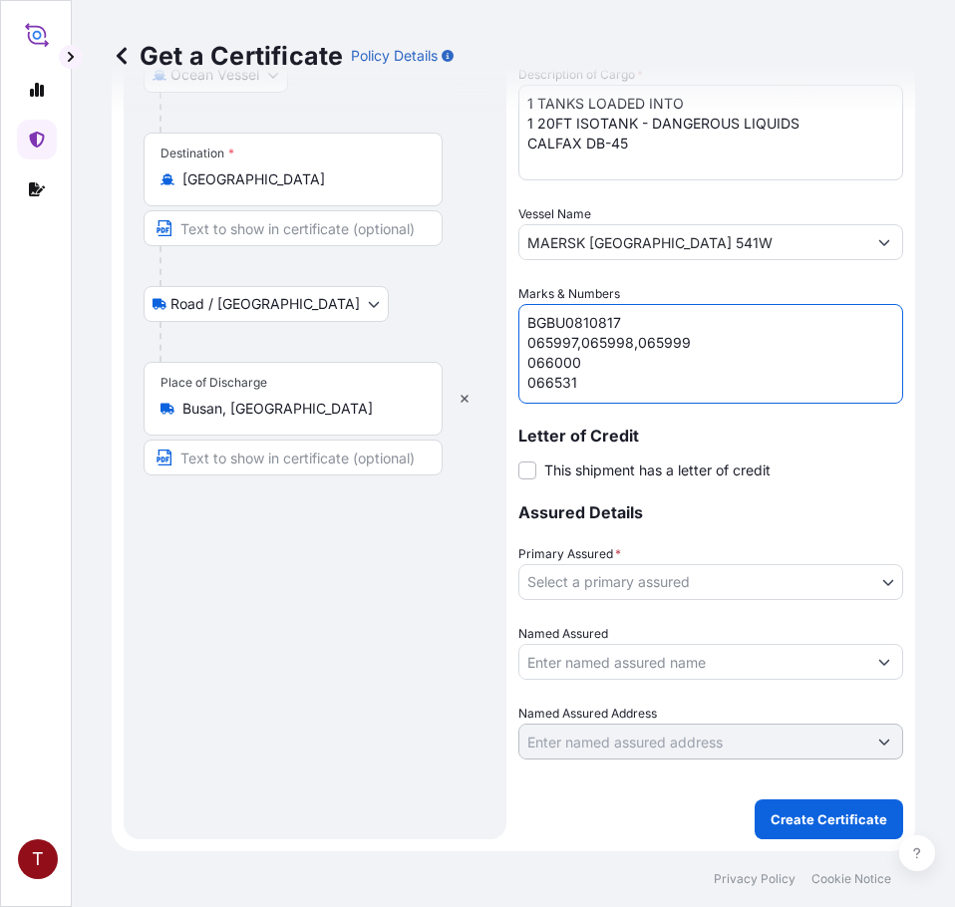
scroll to position [0, 0]
type textarea "BGBU0810817 065997,065998,065999 066000 066531"
click at [609, 574] on body "T Get a Certificate Policy Details Route Details Reset Route Details Place of l…" at bounding box center [477, 453] width 955 height 907
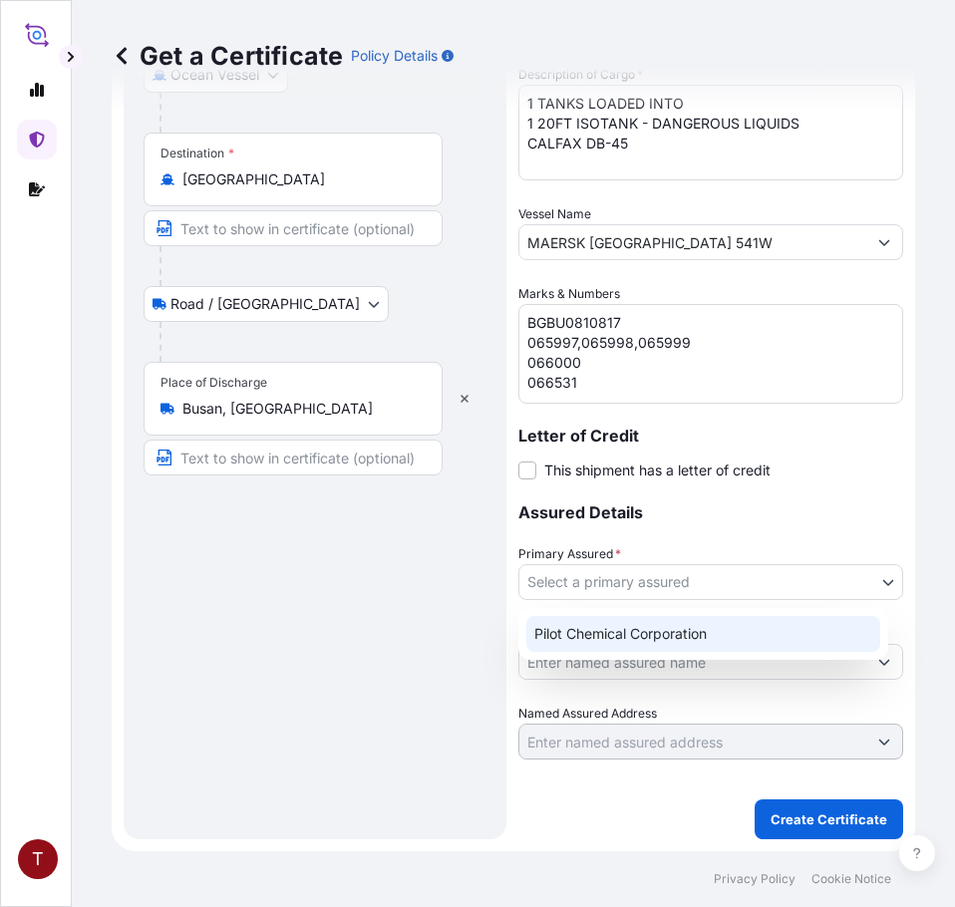
click at [644, 648] on div "Pilot Chemical Corporation" at bounding box center [703, 634] width 354 height 36
select select "31545"
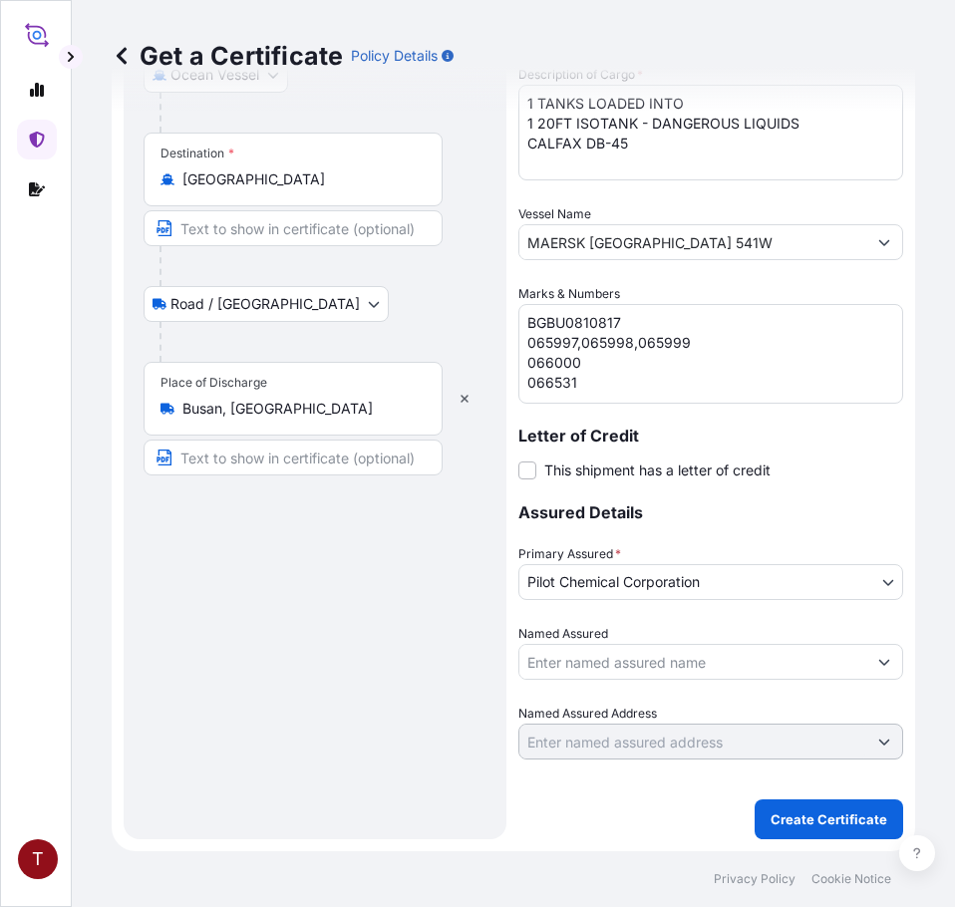
click at [674, 666] on input "Named Assured" at bounding box center [692, 662] width 347 height 36
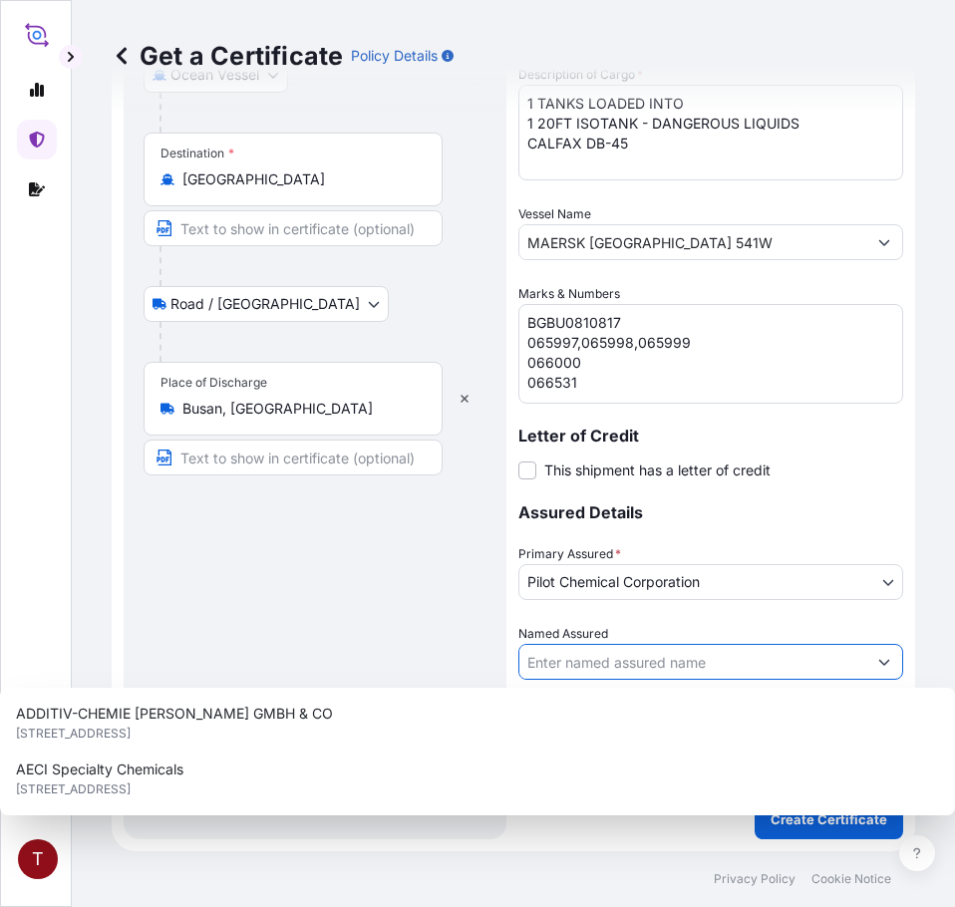
paste input "HEERAE CORP. 15F, DONGHEE BLDG 302, GANGNAM-DAERO GANGNAM-GU SEOUL , KR 06253 S…"
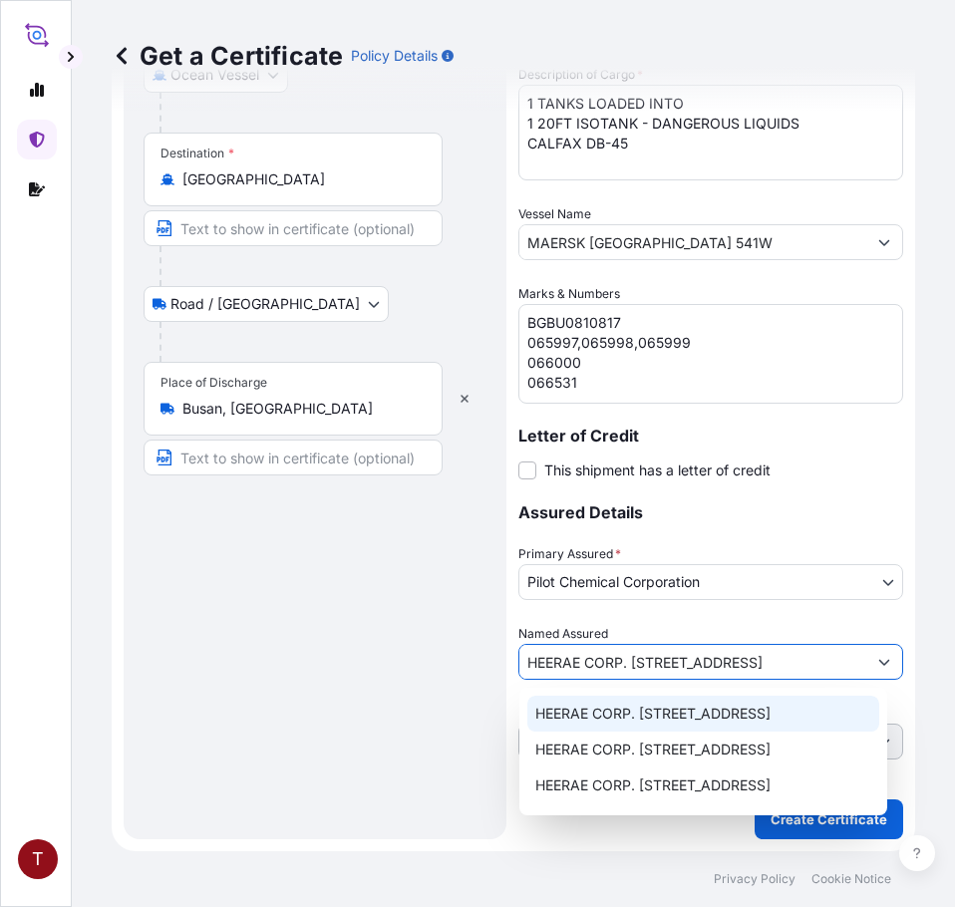
click at [610, 699] on div "HEERAE CORP. 15F, DONGHEE BLDG 302, GANGNAM-DAERO GANGNAM-GU SEOUL , KR 06253 S…" at bounding box center [703, 714] width 352 height 36
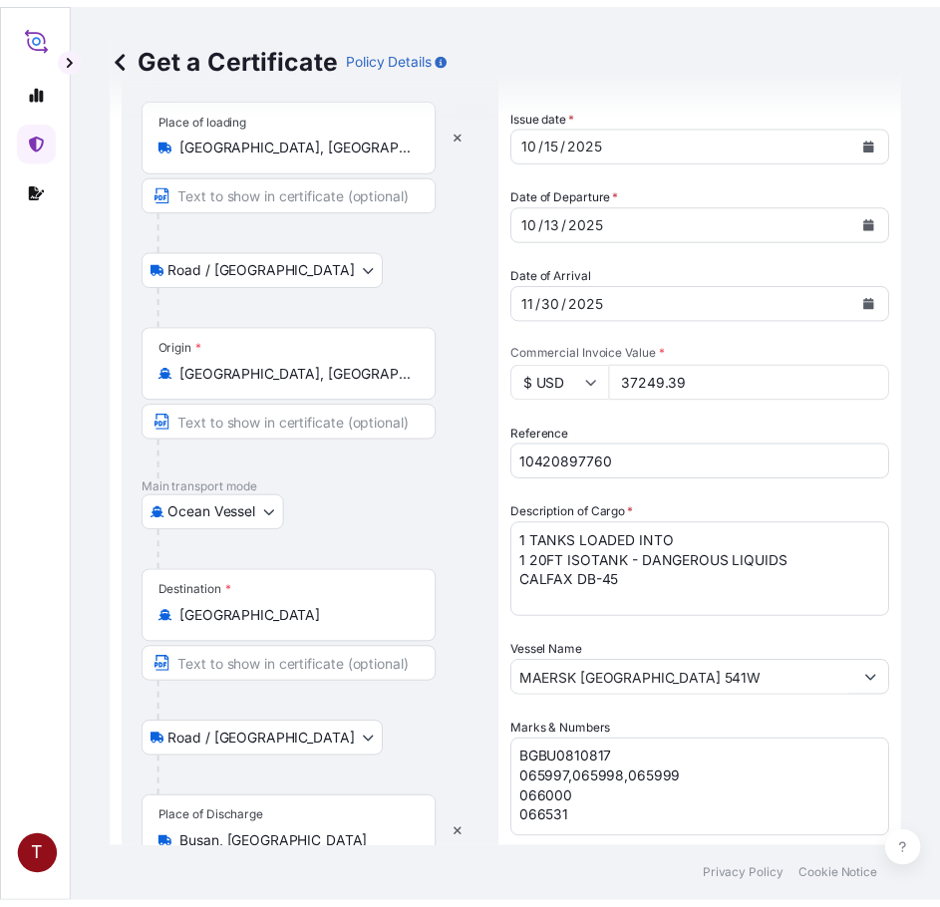
scroll to position [0, 0]
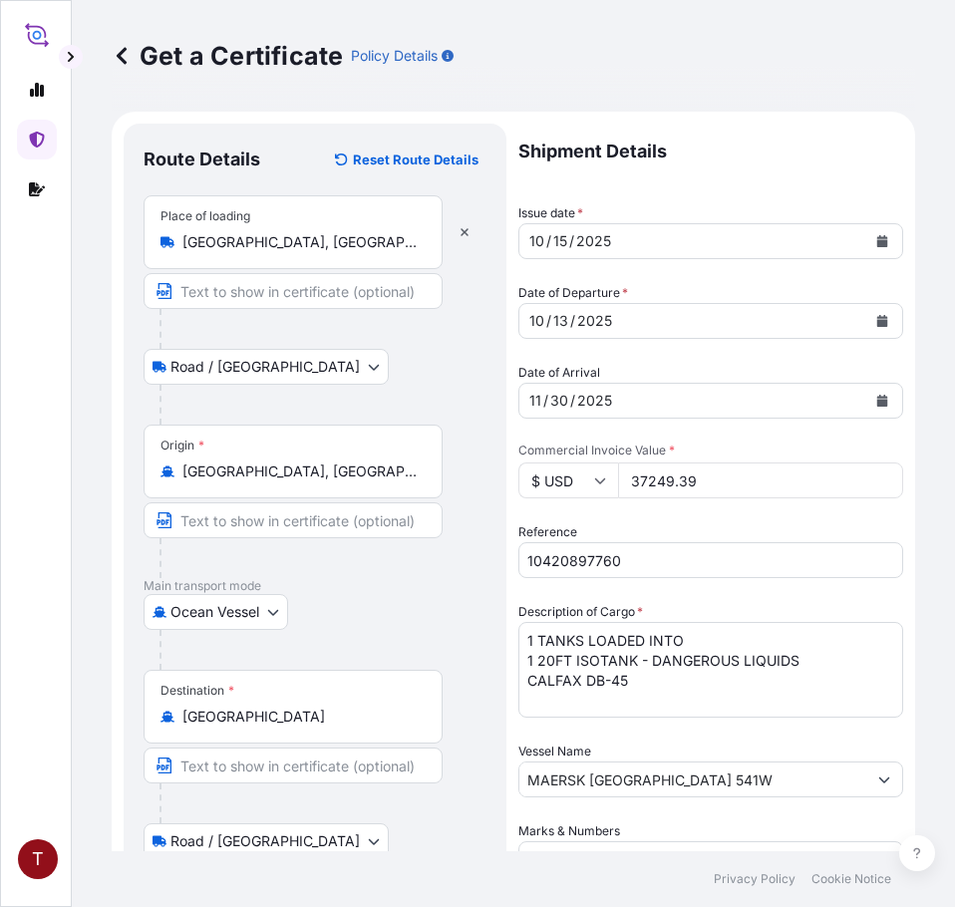
type input "HEERAE CORP. 15F, DONGHEE BLDG 302, GANGNAM-DAERO GANGNAM-GU SEOUL , KR 06253 S…"
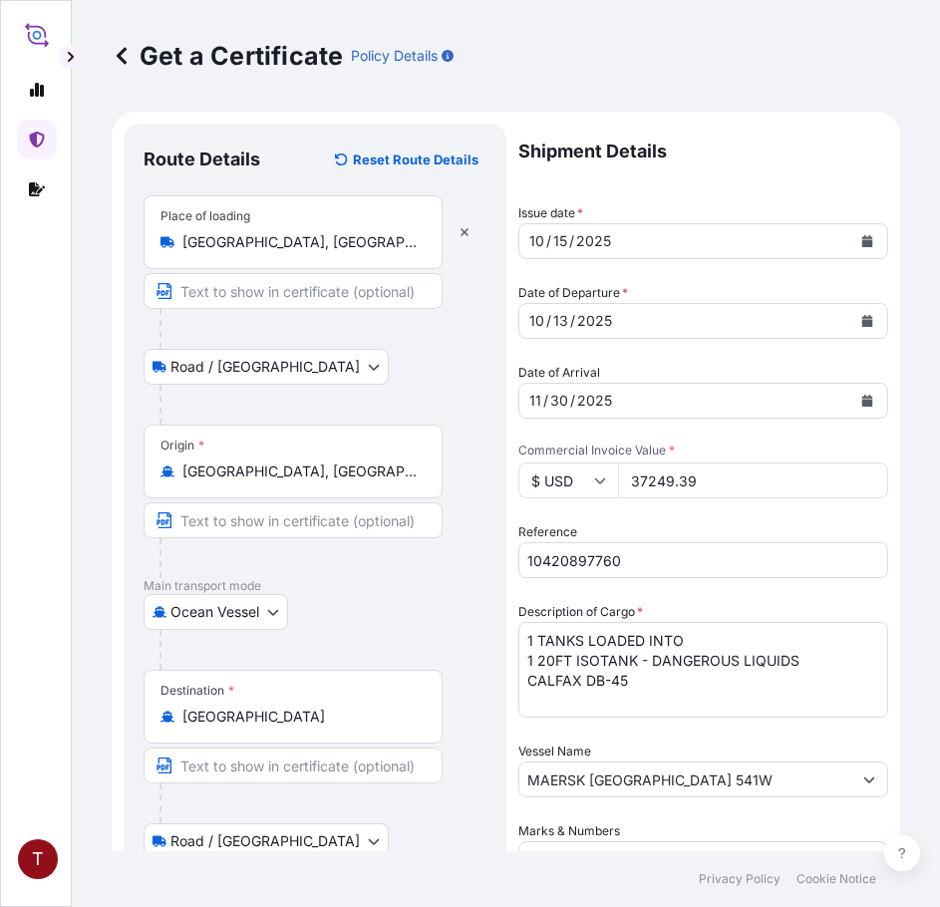
drag, startPoint x: 951, startPoint y: 413, endPoint x: 458, endPoint y: 376, distance: 494.8
click at [458, 376] on div "Road / Inland Road / Inland" at bounding box center [315, 367] width 343 height 36
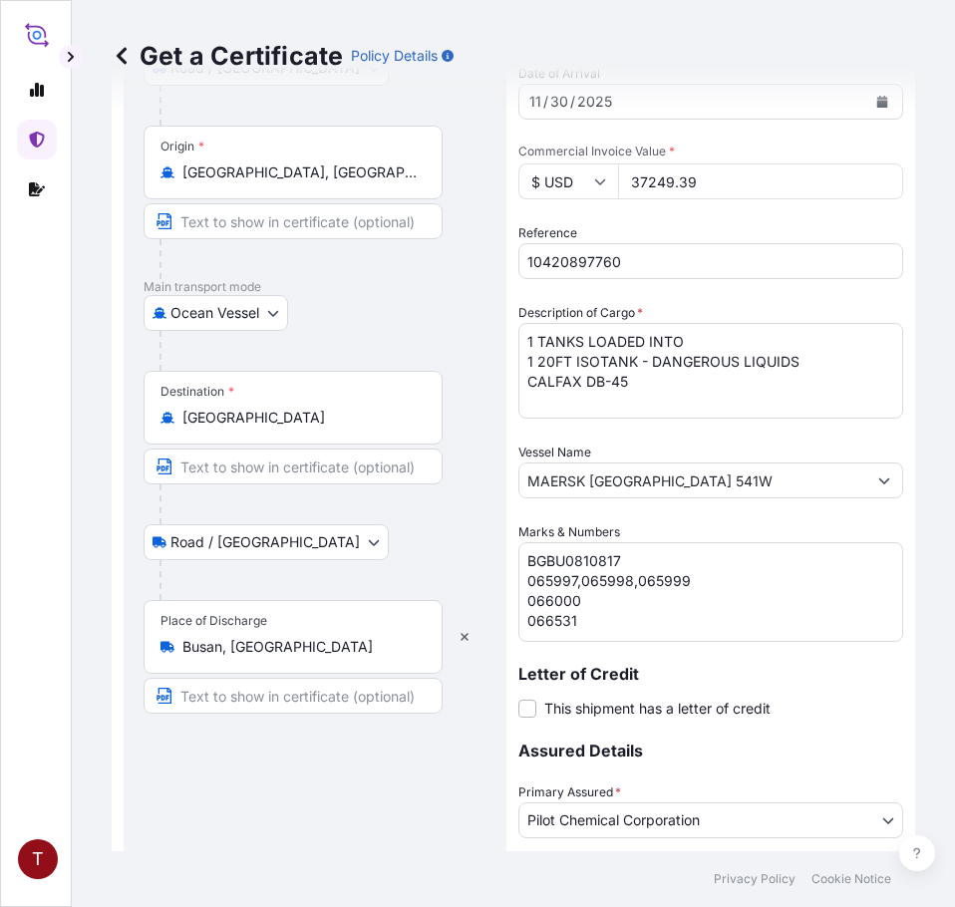
scroll to position [537, 0]
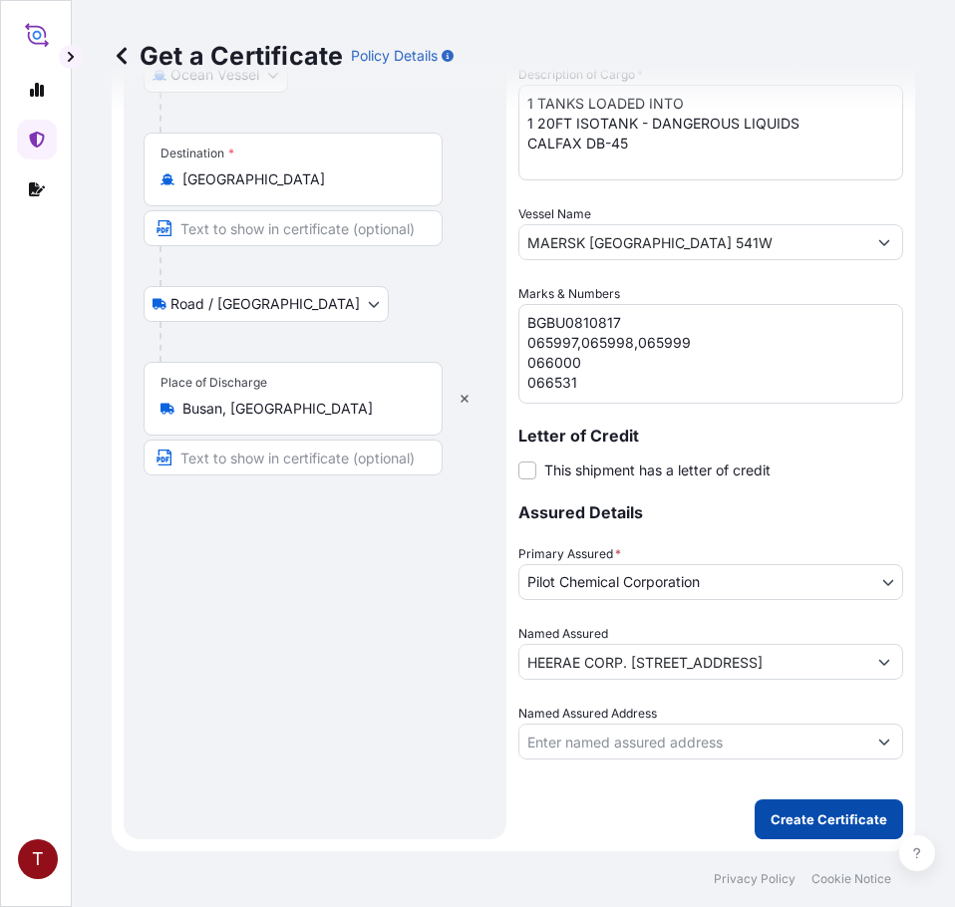
click at [770, 809] on p "Create Certificate" at bounding box center [828, 819] width 117 height 20
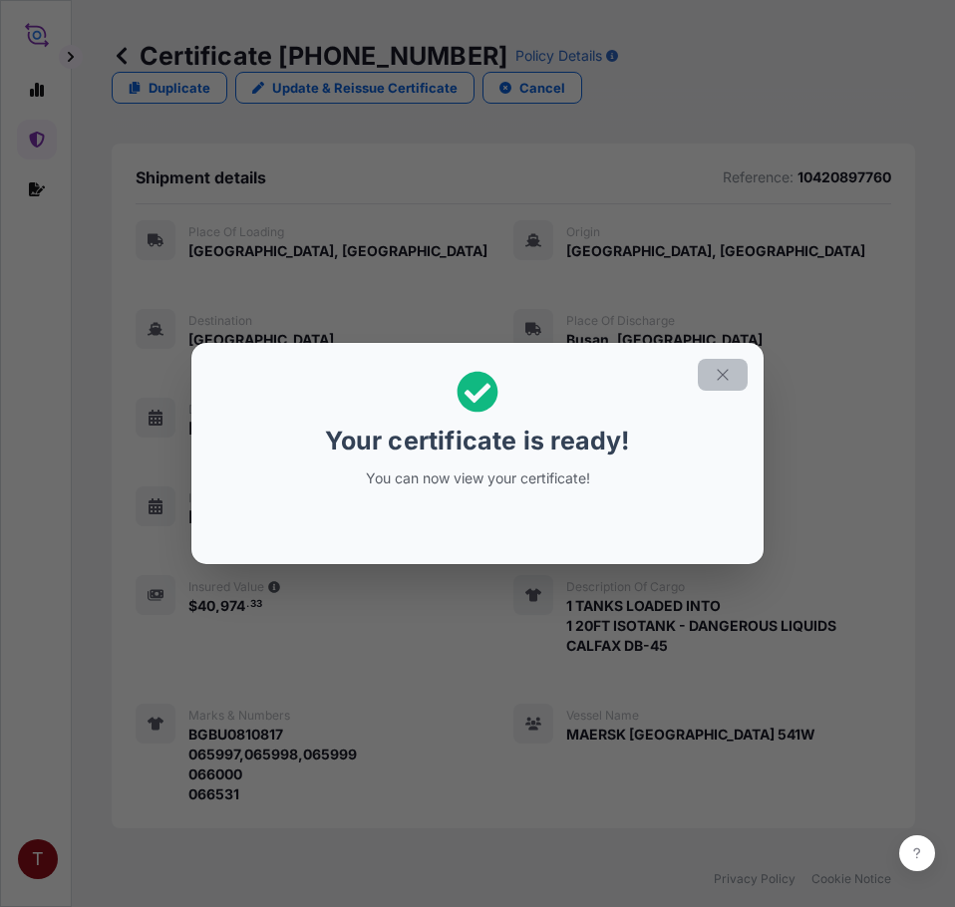
click at [723, 384] on button "button" at bounding box center [723, 375] width 50 height 32
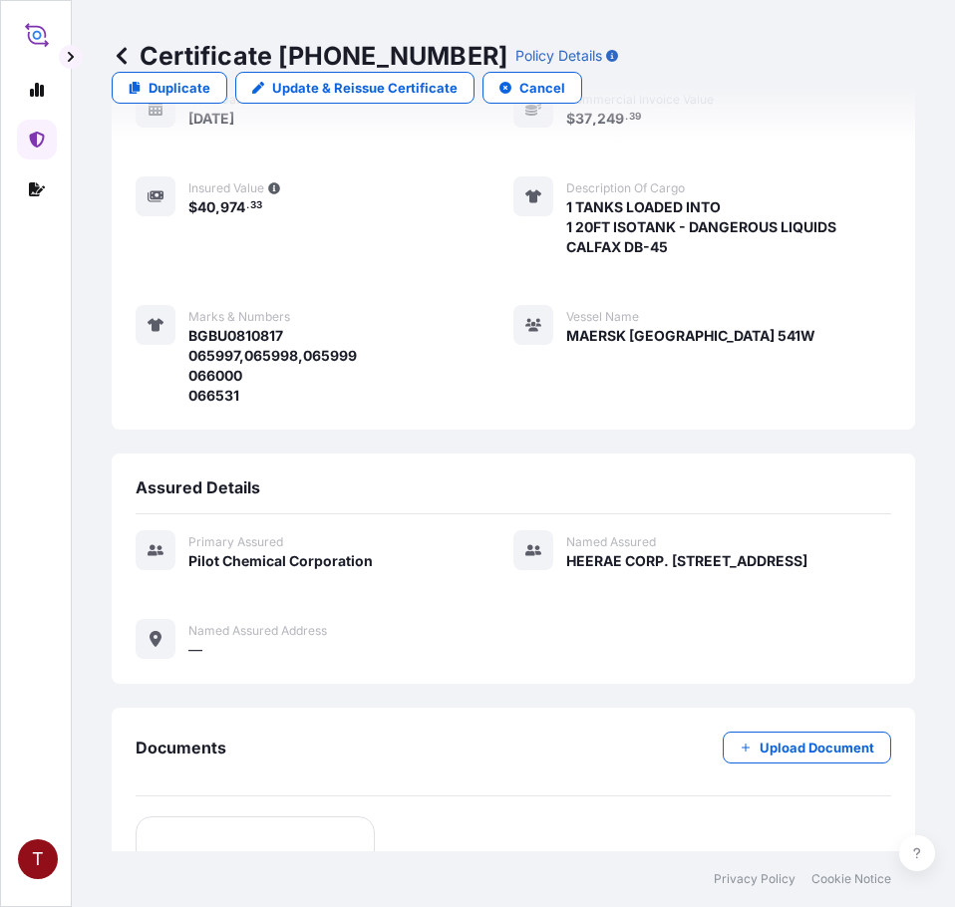
scroll to position [791, 0]
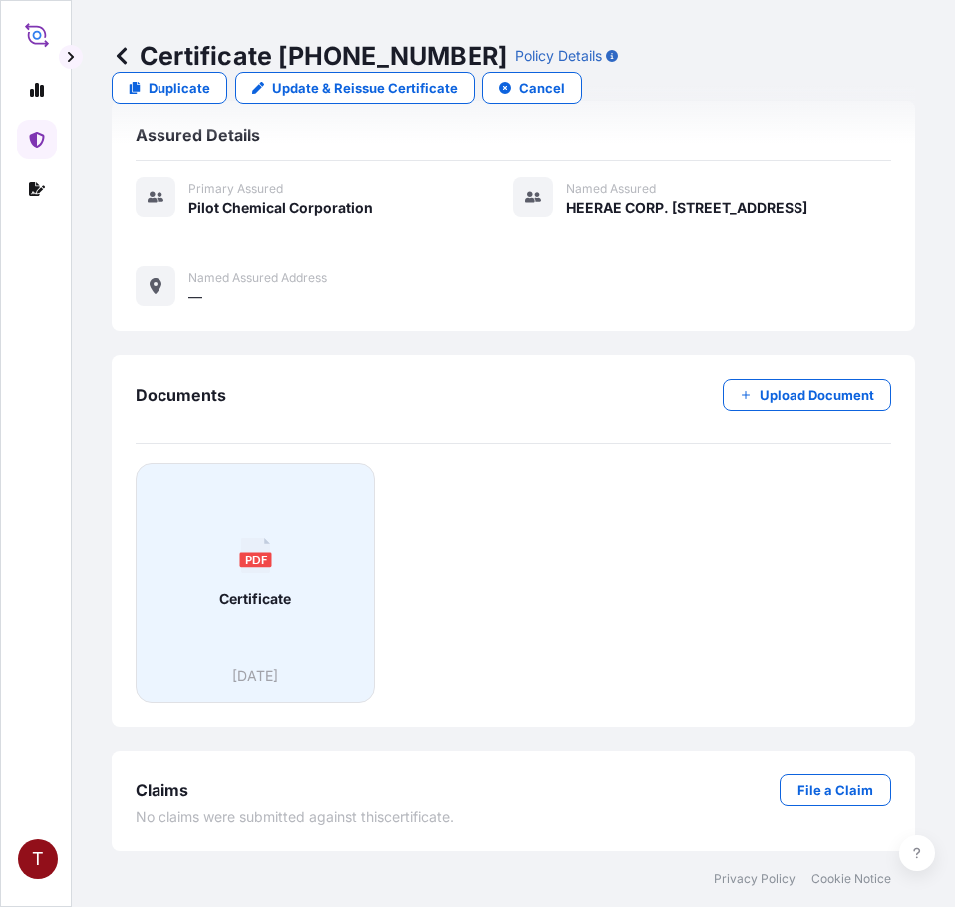
click at [280, 573] on div "PDF Certificate" at bounding box center [255, 572] width 205 height 185
